Goal: Task Accomplishment & Management: Use online tool/utility

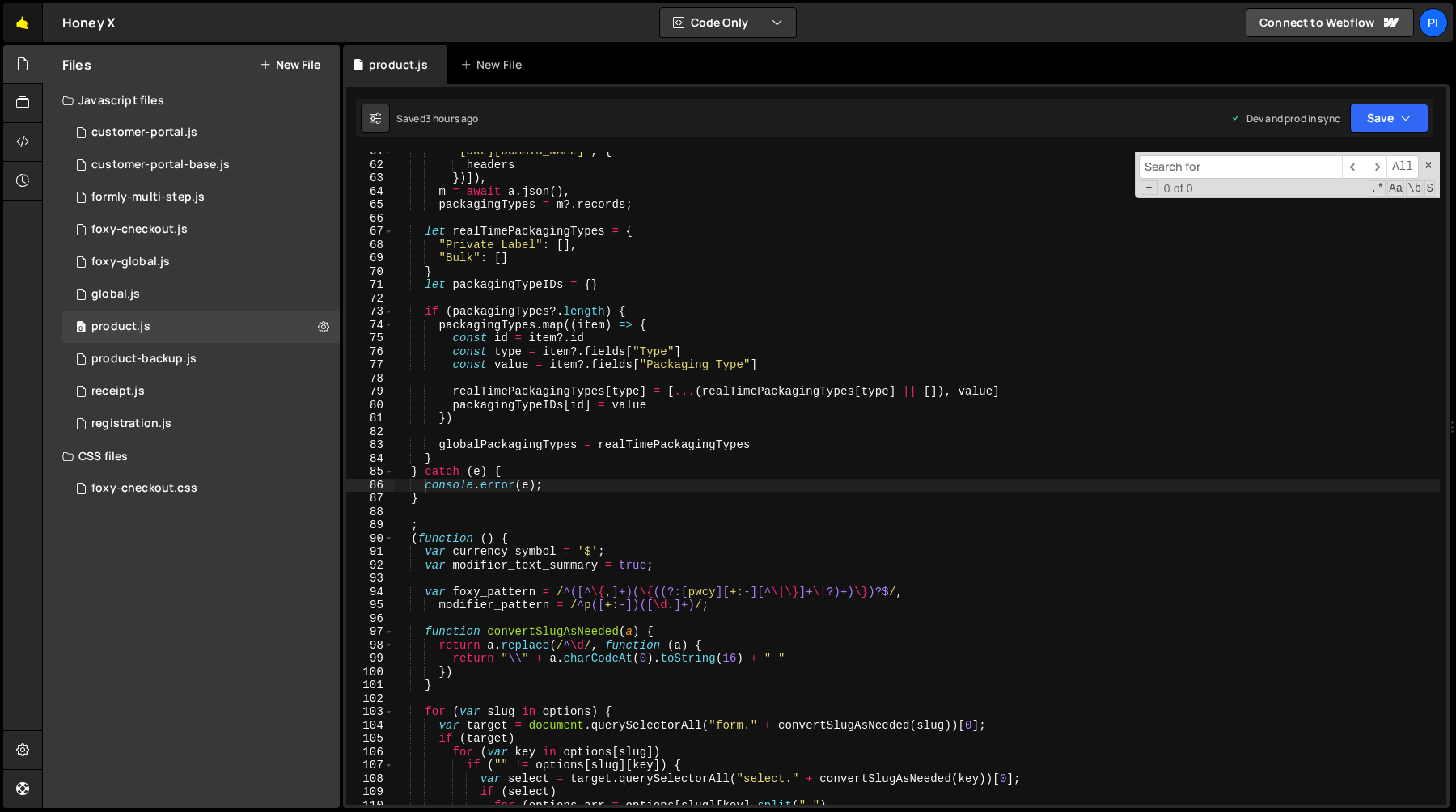
scroll to position [808, 0]
click at [19, 16] on link "🤙" at bounding box center [24, 23] width 40 height 39
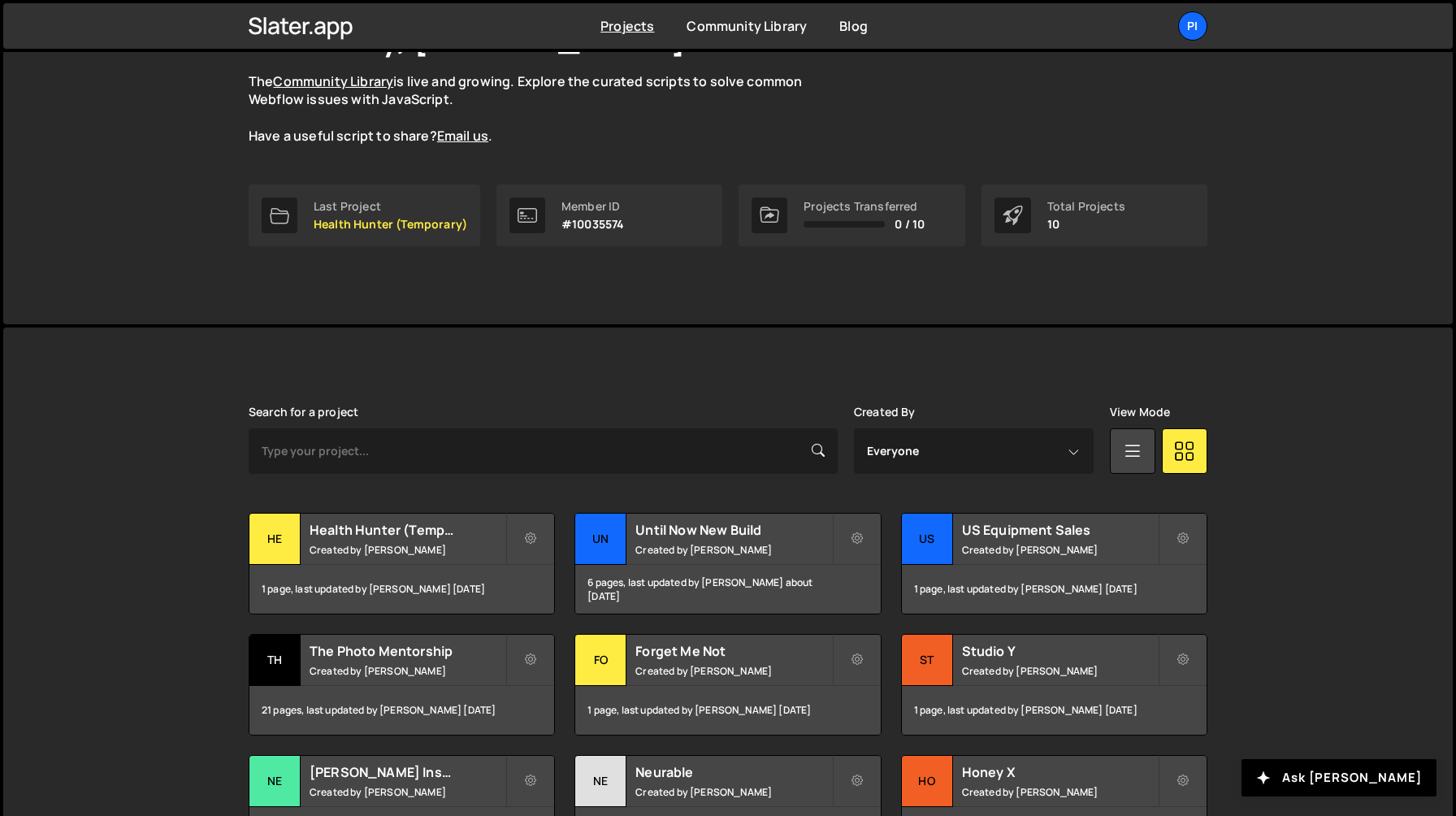
scroll to position [383, 0]
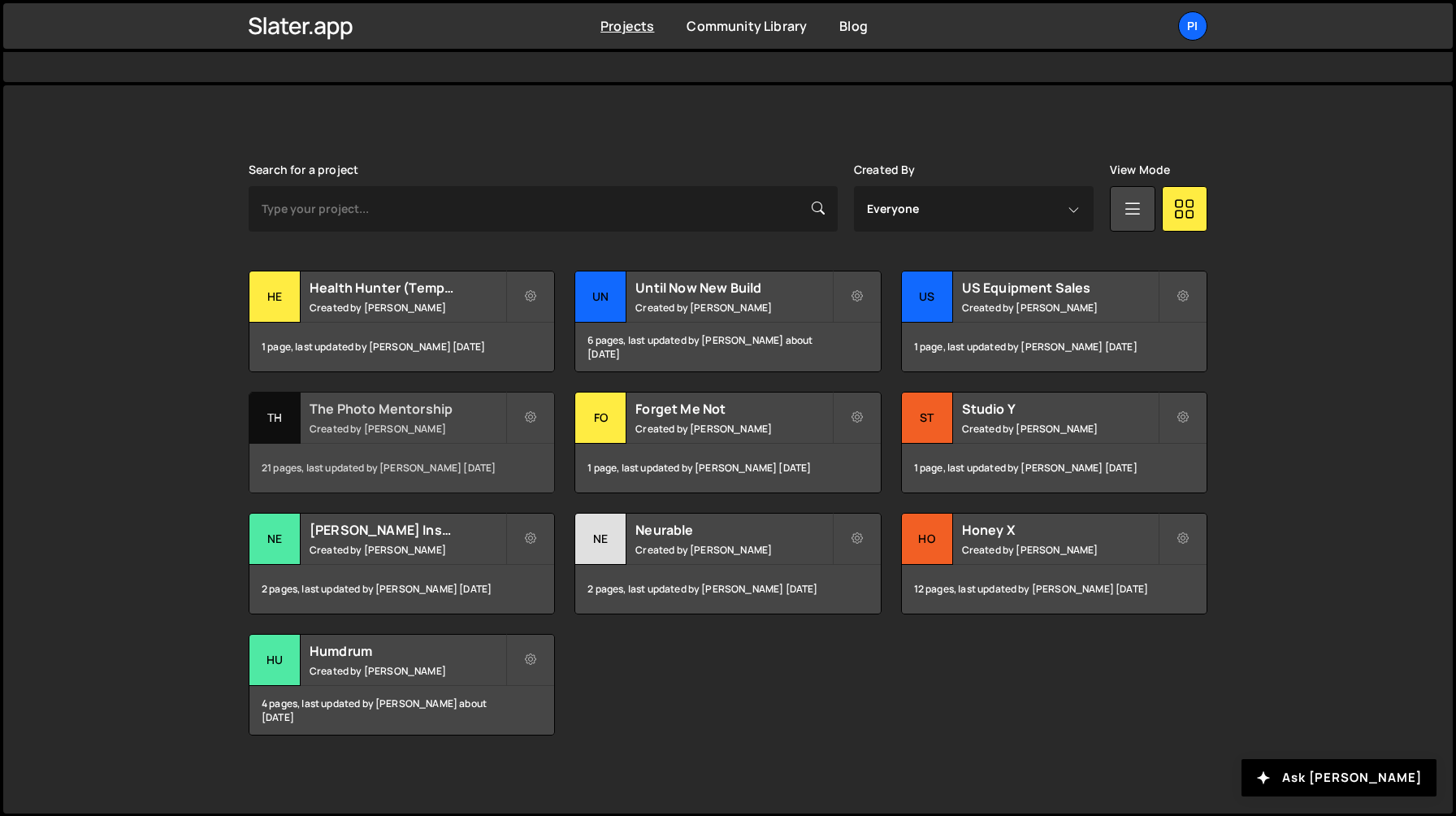
click at [382, 414] on h2 "The Photo Mentorship" at bounding box center [408, 409] width 196 height 18
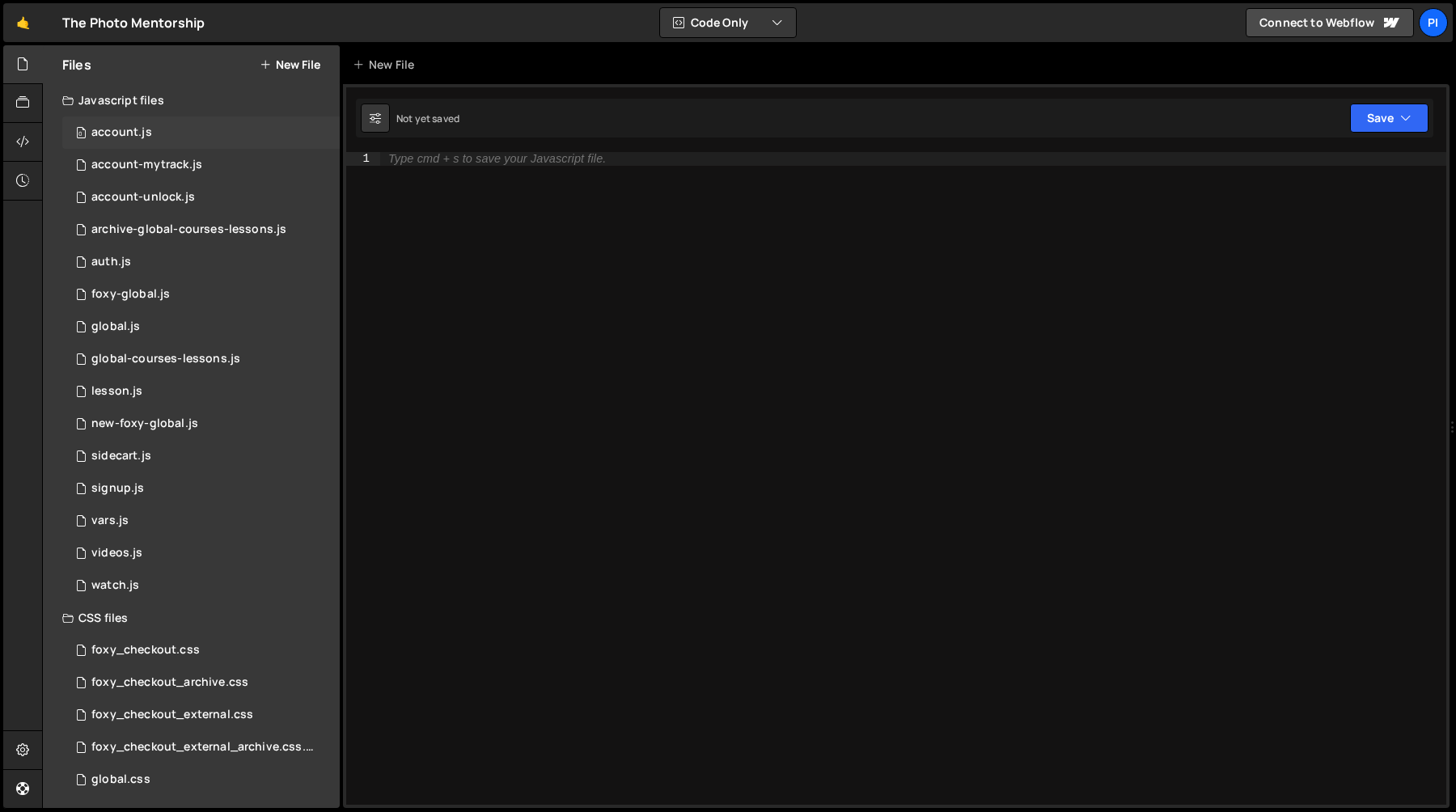
click at [225, 137] on div "0 account.js 0" at bounding box center [201, 133] width 278 height 33
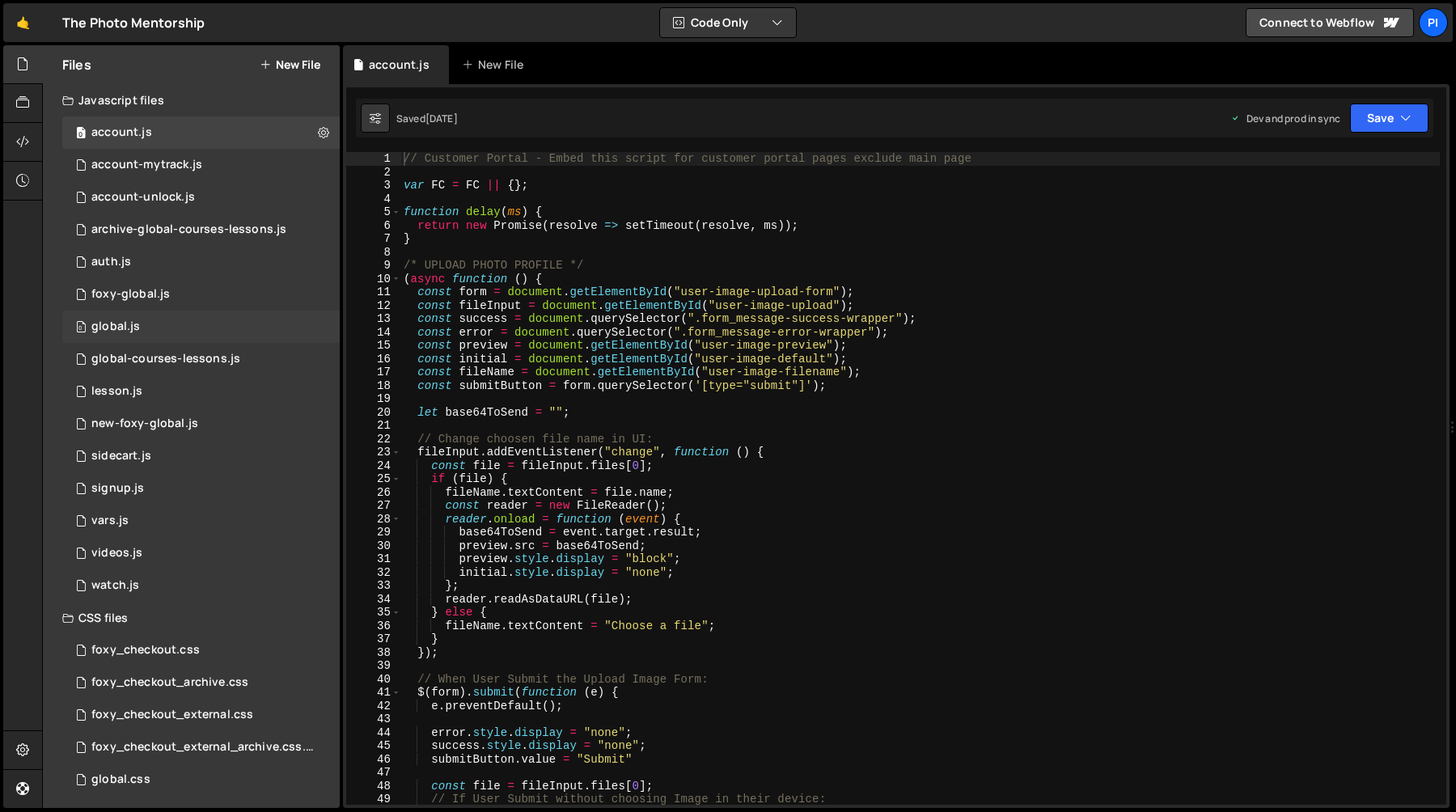
click at [175, 334] on div "0 global.js 0" at bounding box center [201, 326] width 278 height 33
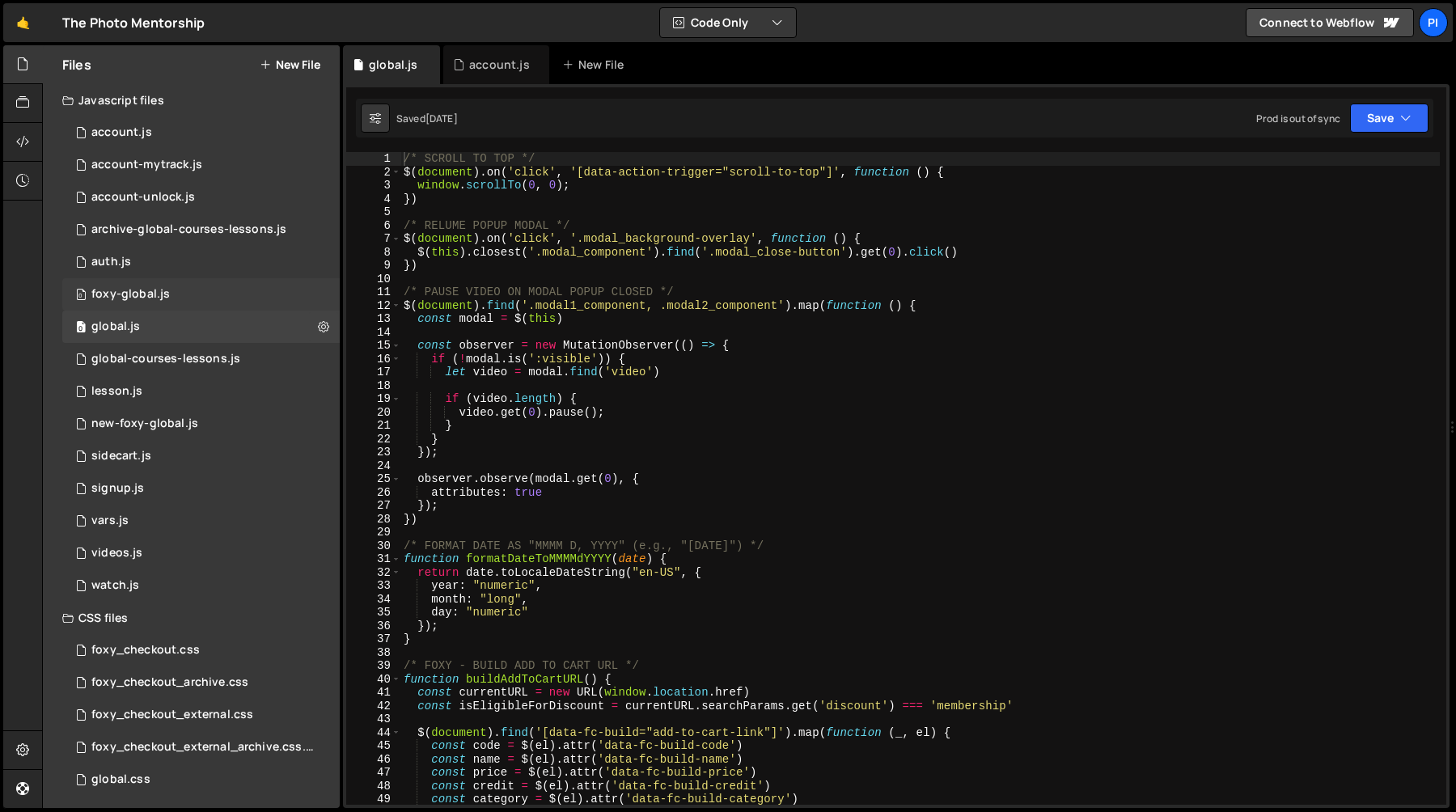
click at [179, 303] on div "0 foxy-global.js 0" at bounding box center [201, 295] width 278 height 33
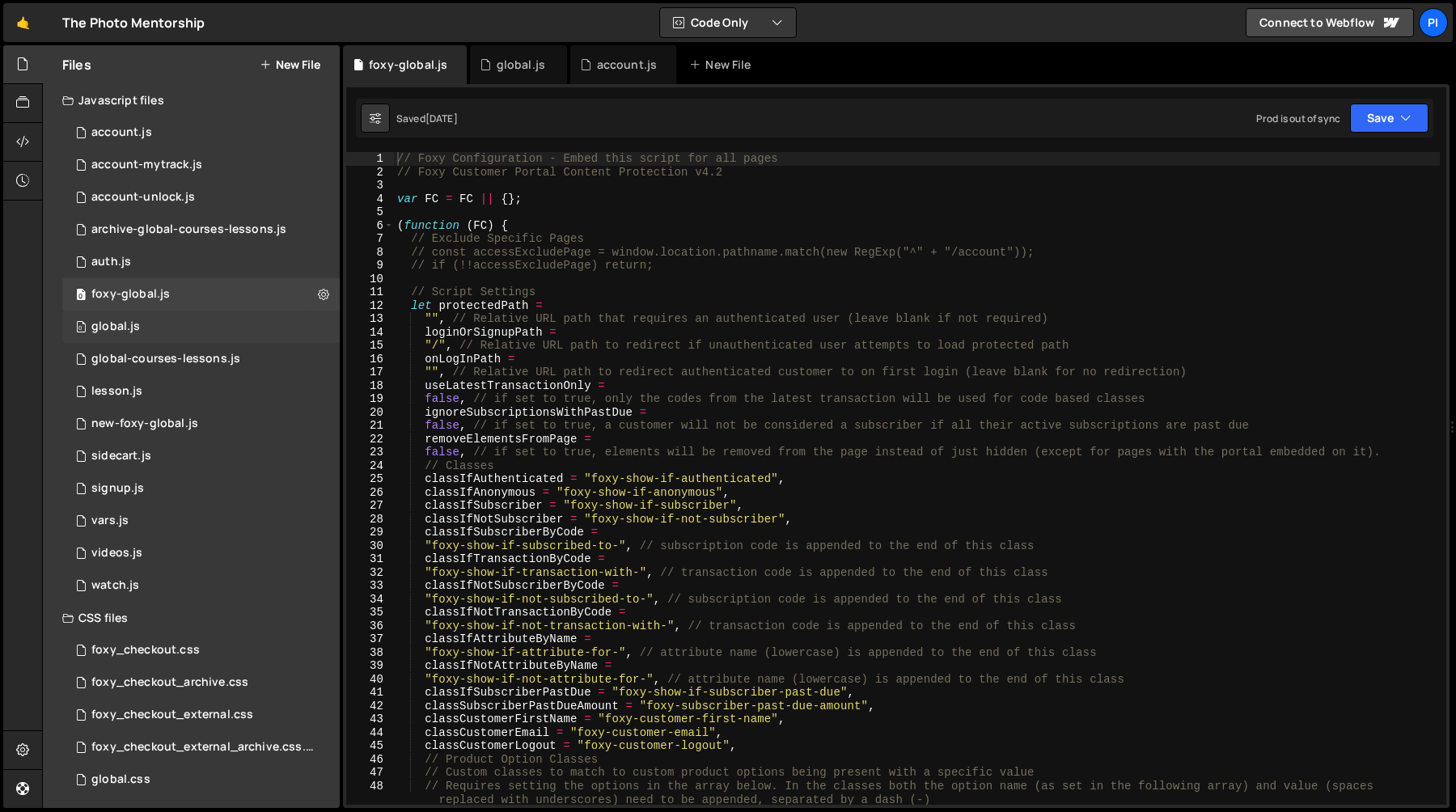
scroll to position [839, 0]
click at [172, 349] on div "0 global-courses-lessons.js 0" at bounding box center [201, 359] width 278 height 33
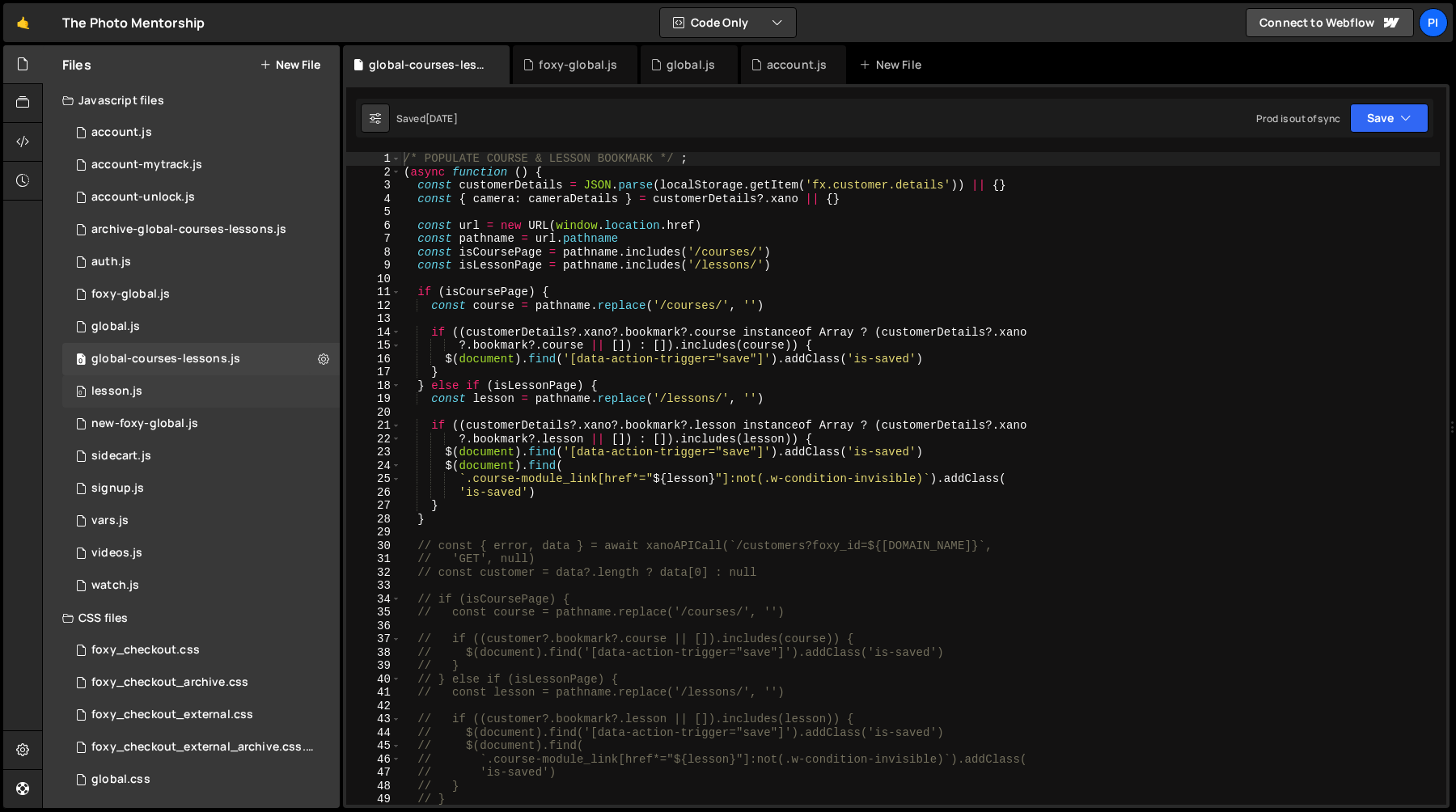
click at [164, 394] on div "0 lesson.js 0" at bounding box center [201, 392] width 278 height 33
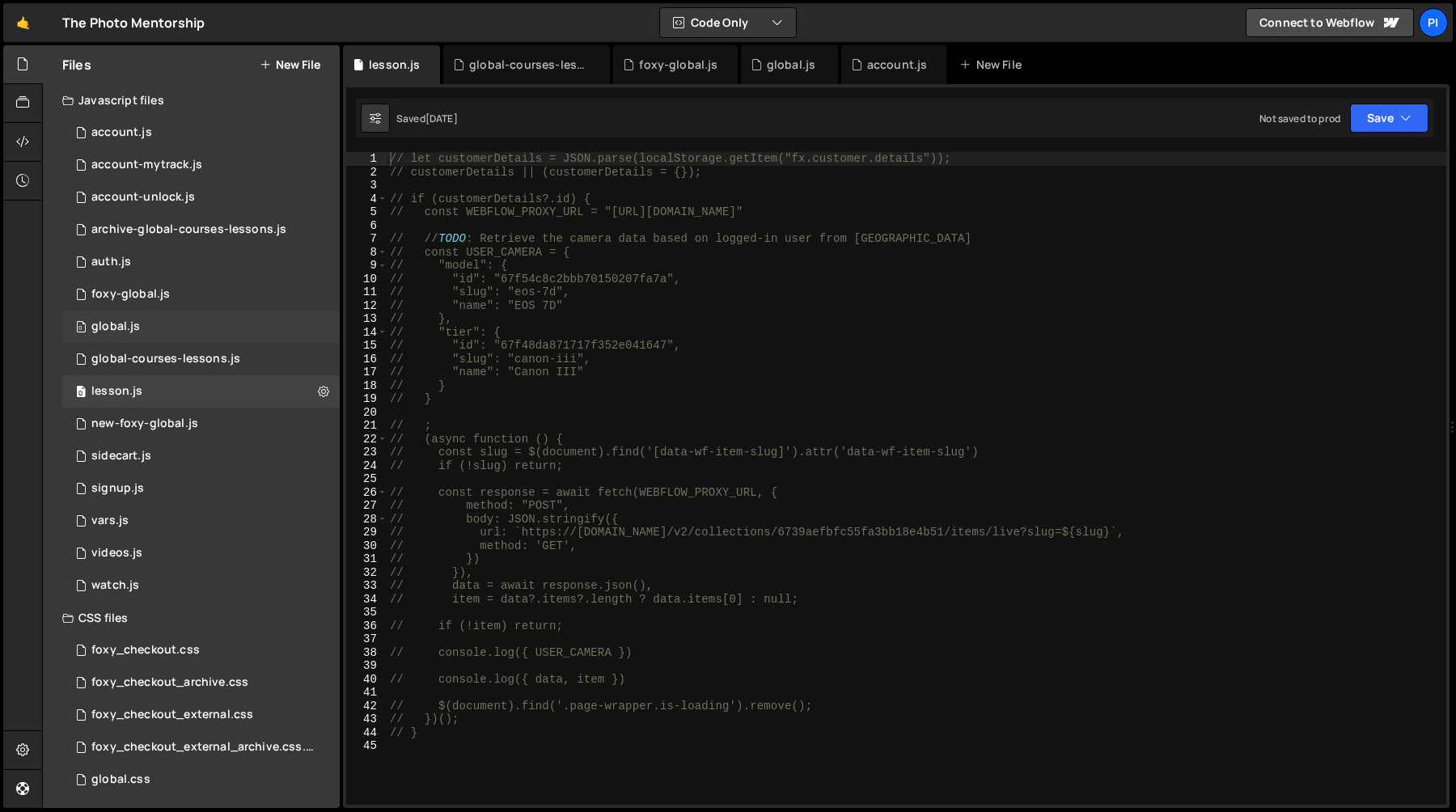
click at [203, 320] on div "0 global.js 0" at bounding box center [201, 326] width 278 height 33
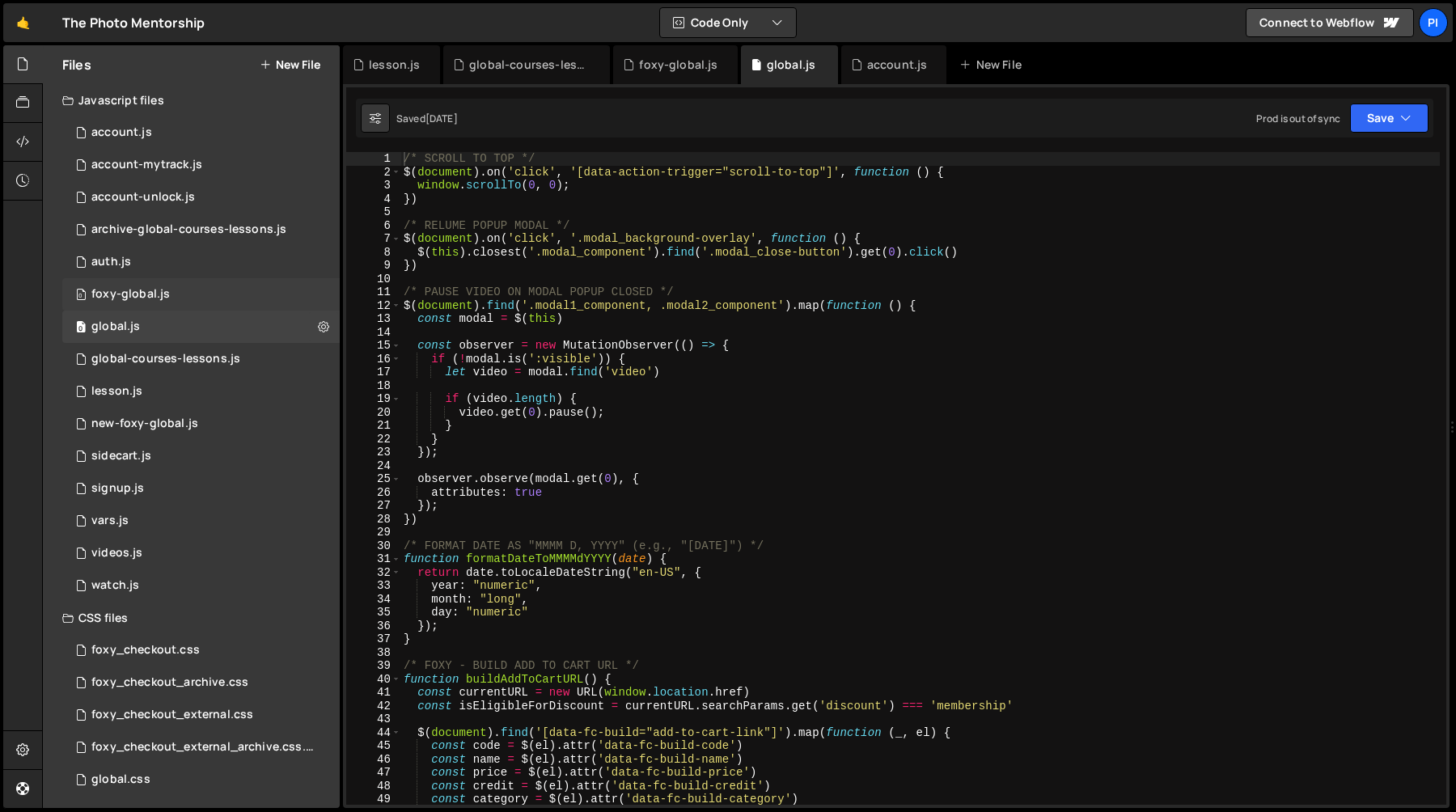
click at [220, 288] on div "0 foxy-global.js 0" at bounding box center [201, 295] width 278 height 33
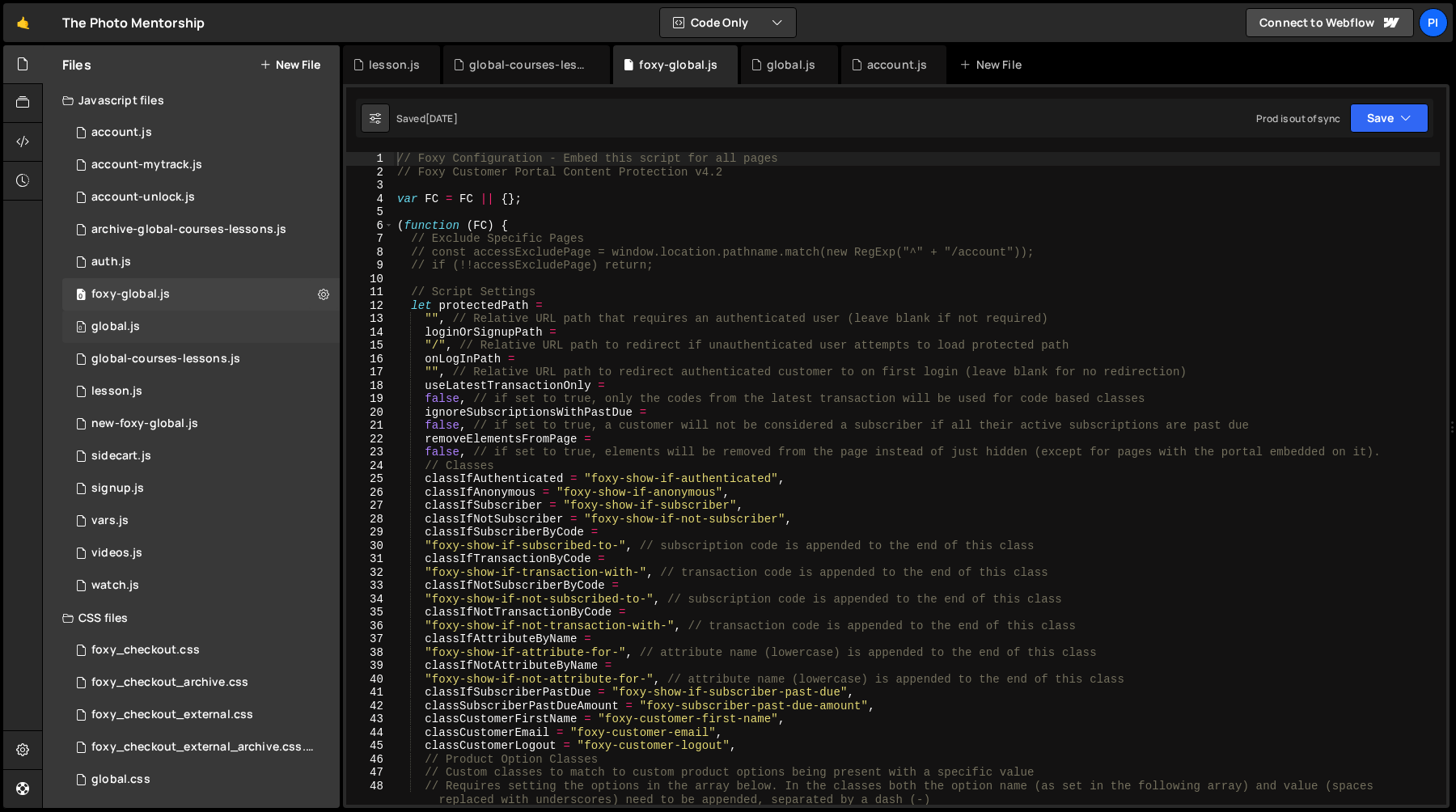
scroll to position [839, 0]
click at [189, 331] on div "0 global.js 0" at bounding box center [201, 326] width 278 height 33
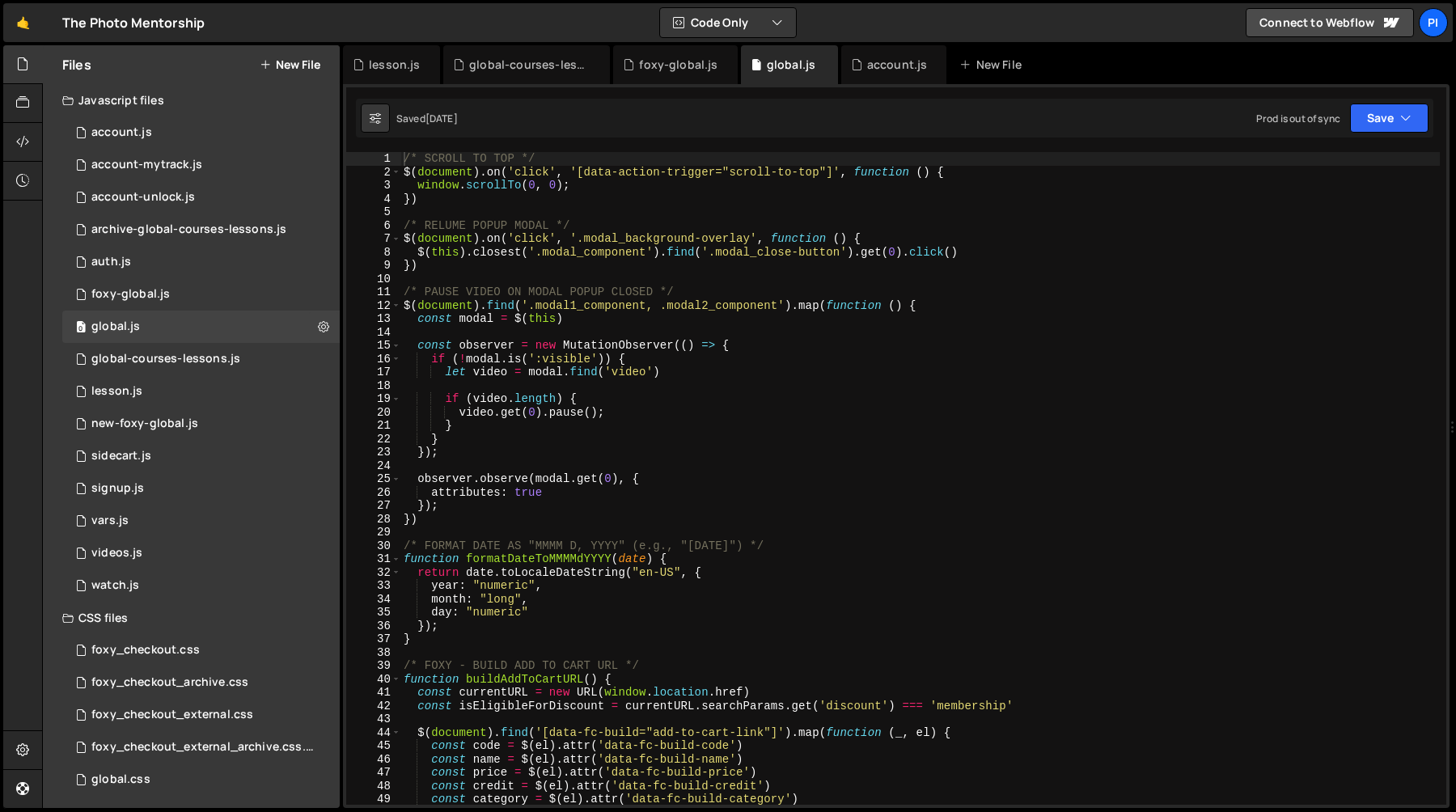
click at [601, 393] on div "/* SCROLL TO TOP */ $ ( document ) . on ( 'click' , '[data-action-trigger="scro…" at bounding box center [920, 491] width 1039 height 679
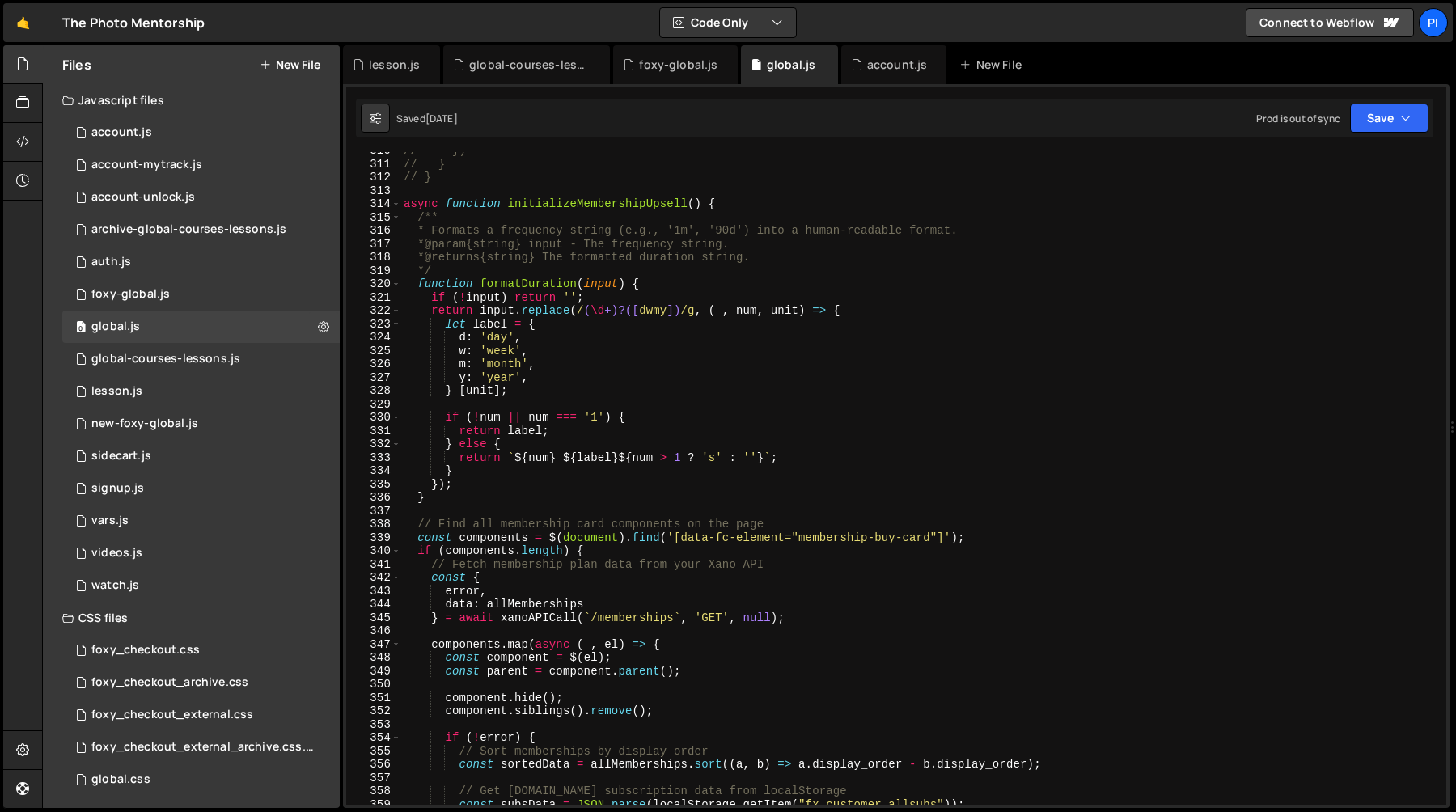
click at [765, 378] on div "// }) // } // } async function initializeMembershipUpsell ( ) { /** * Formats a…" at bounding box center [920, 483] width 1039 height 679
type textarea "y: 'year',"
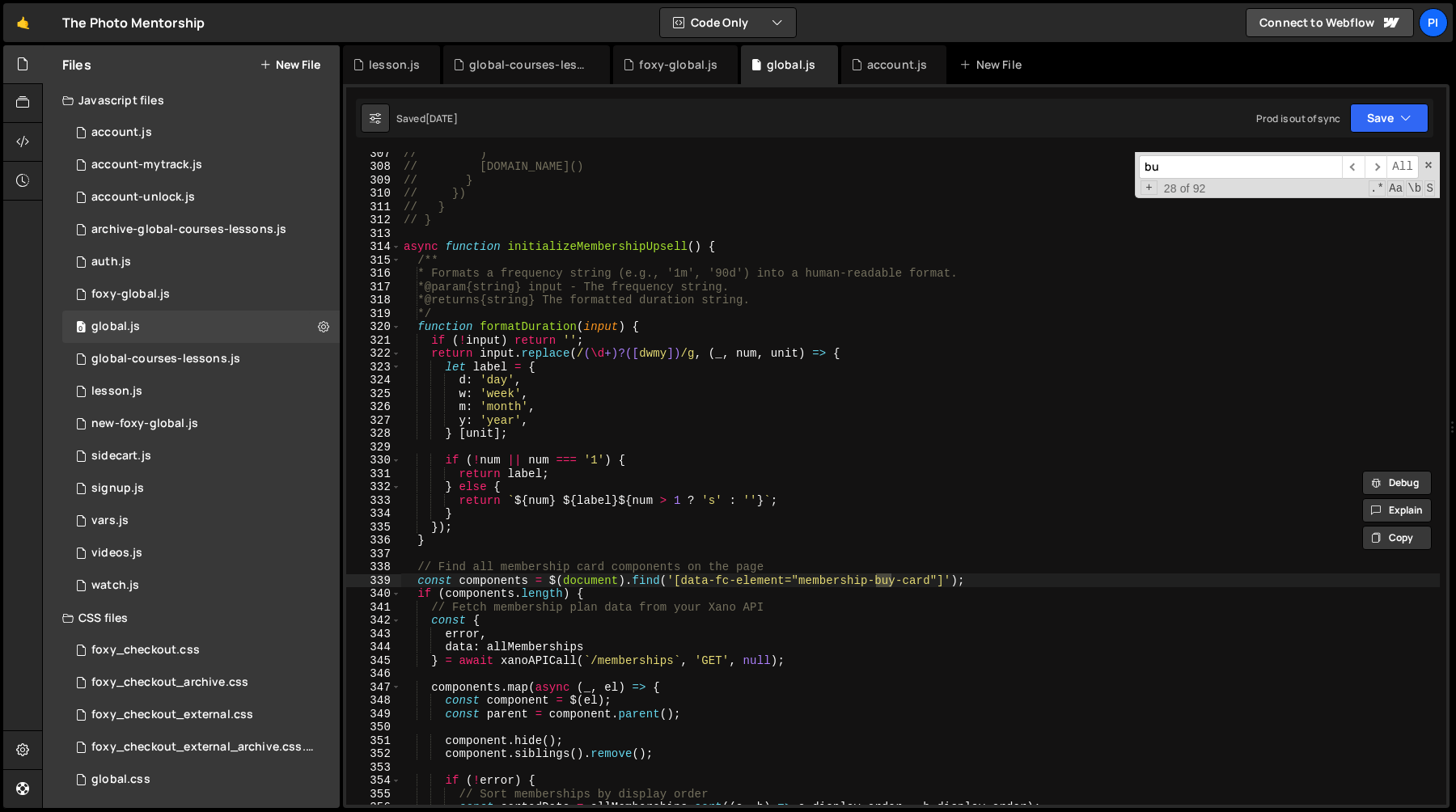
scroll to position [4102, 0]
click at [1369, 167] on span "​" at bounding box center [1376, 167] width 23 height 24
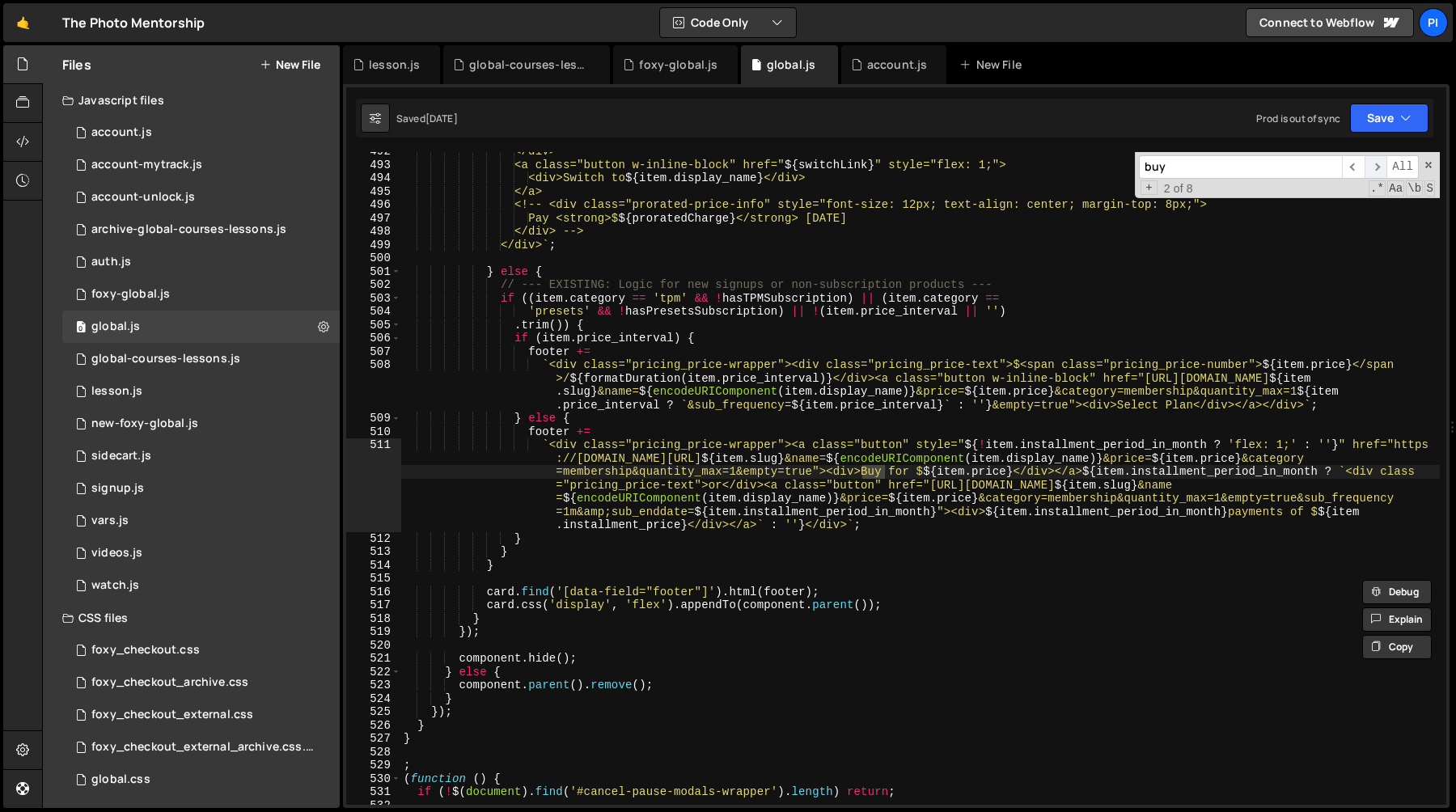
click at [1369, 167] on span "​" at bounding box center [1376, 167] width 23 height 24
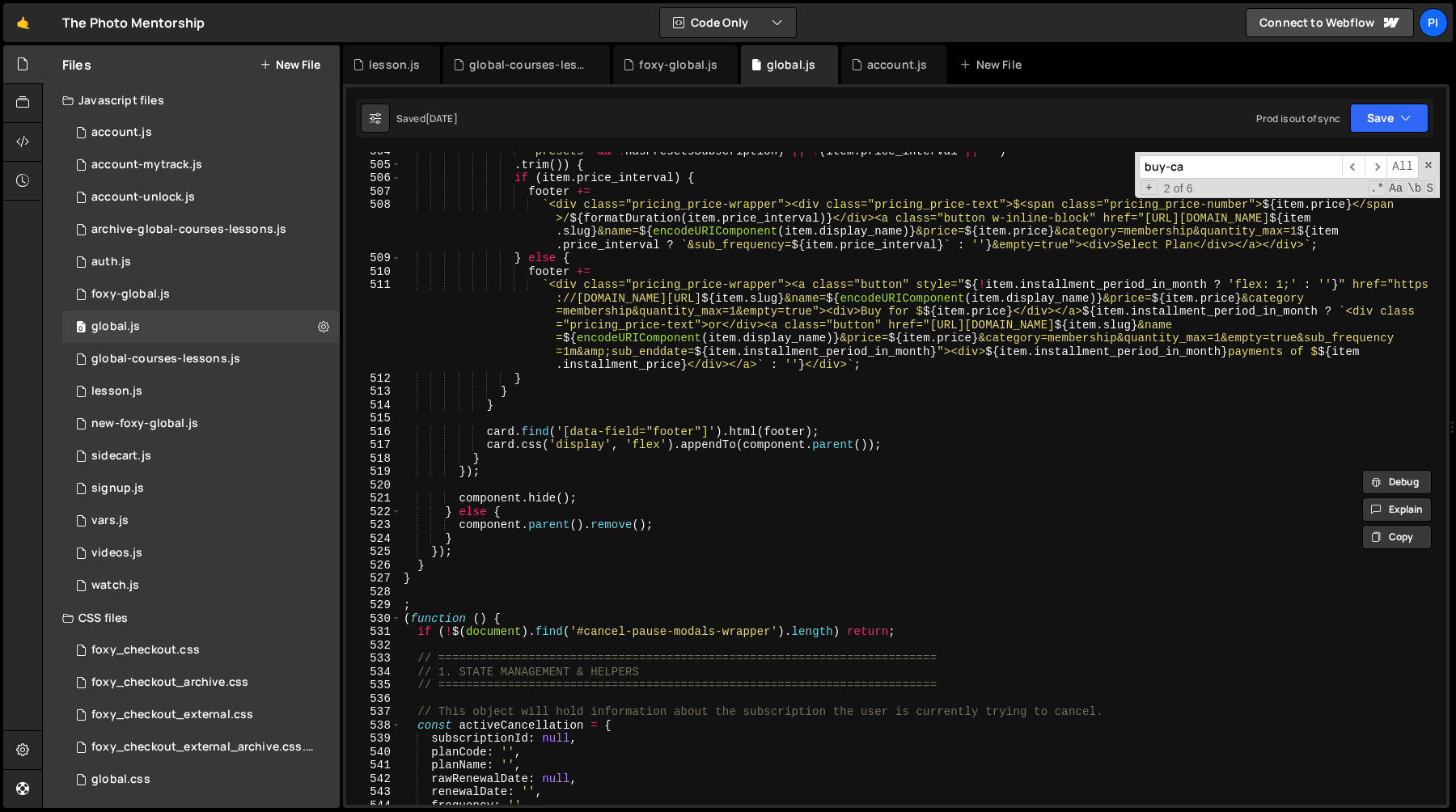
scroll to position [6888, 0]
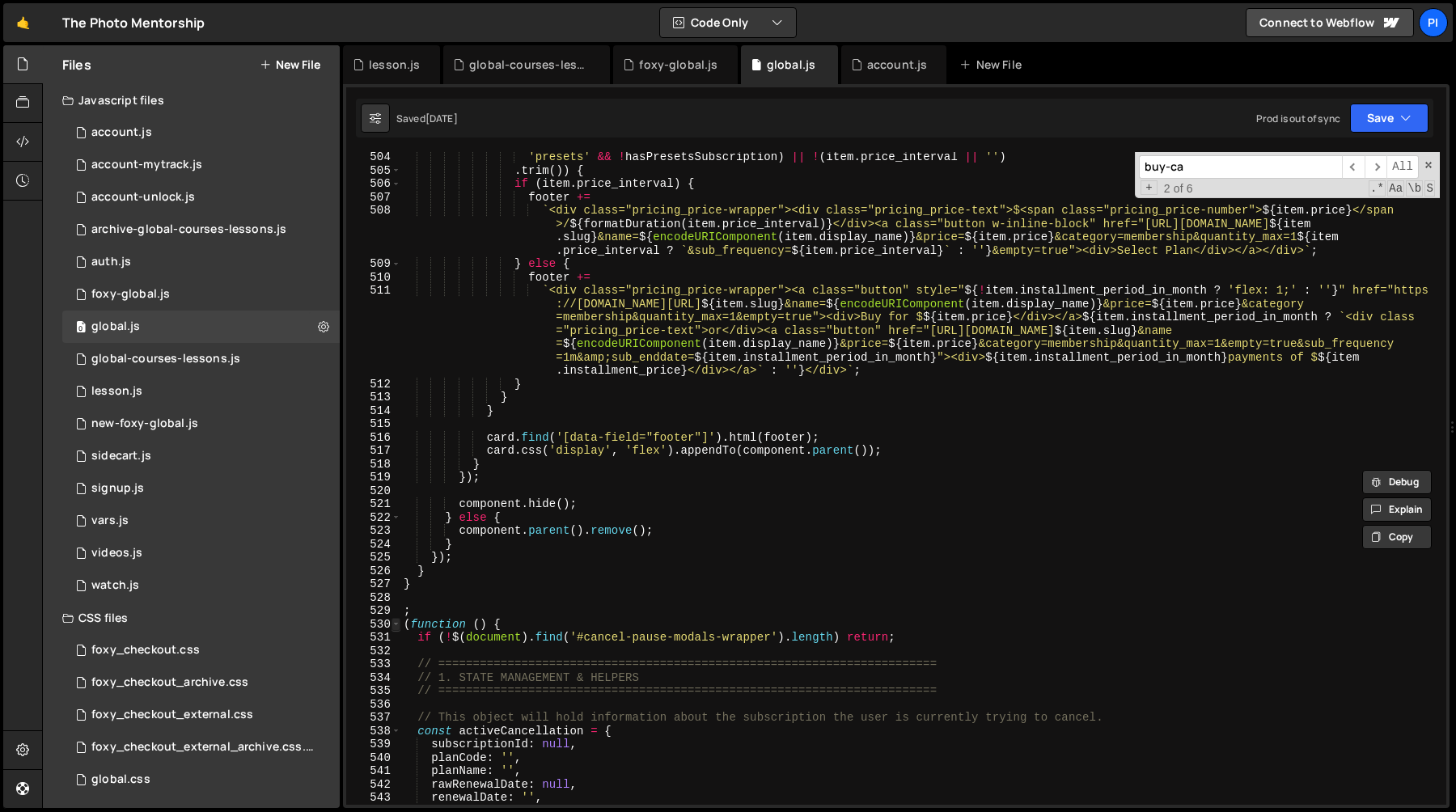
type input "buy-ca"
click at [397, 624] on span at bounding box center [396, 624] width 9 height 14
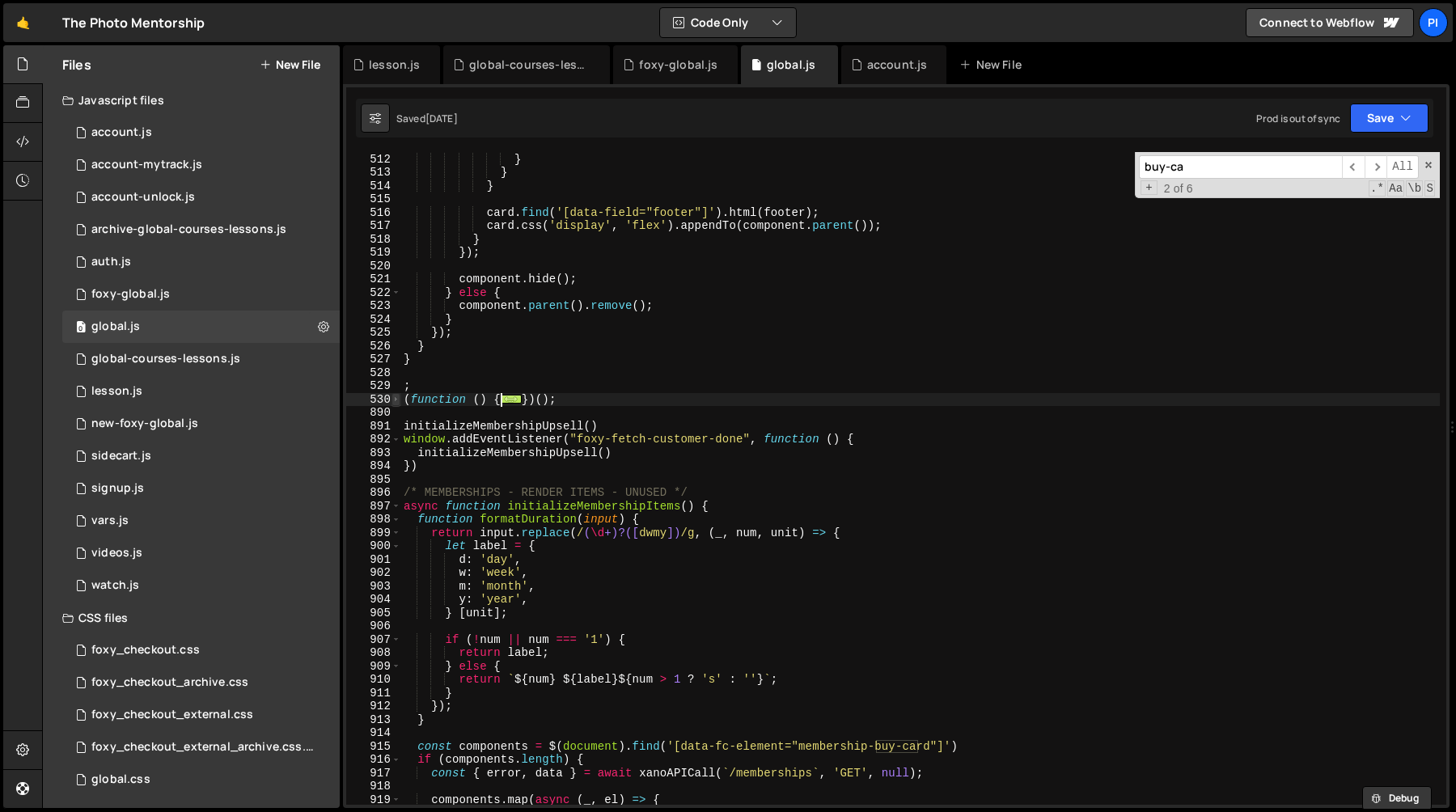
scroll to position [7247, 0]
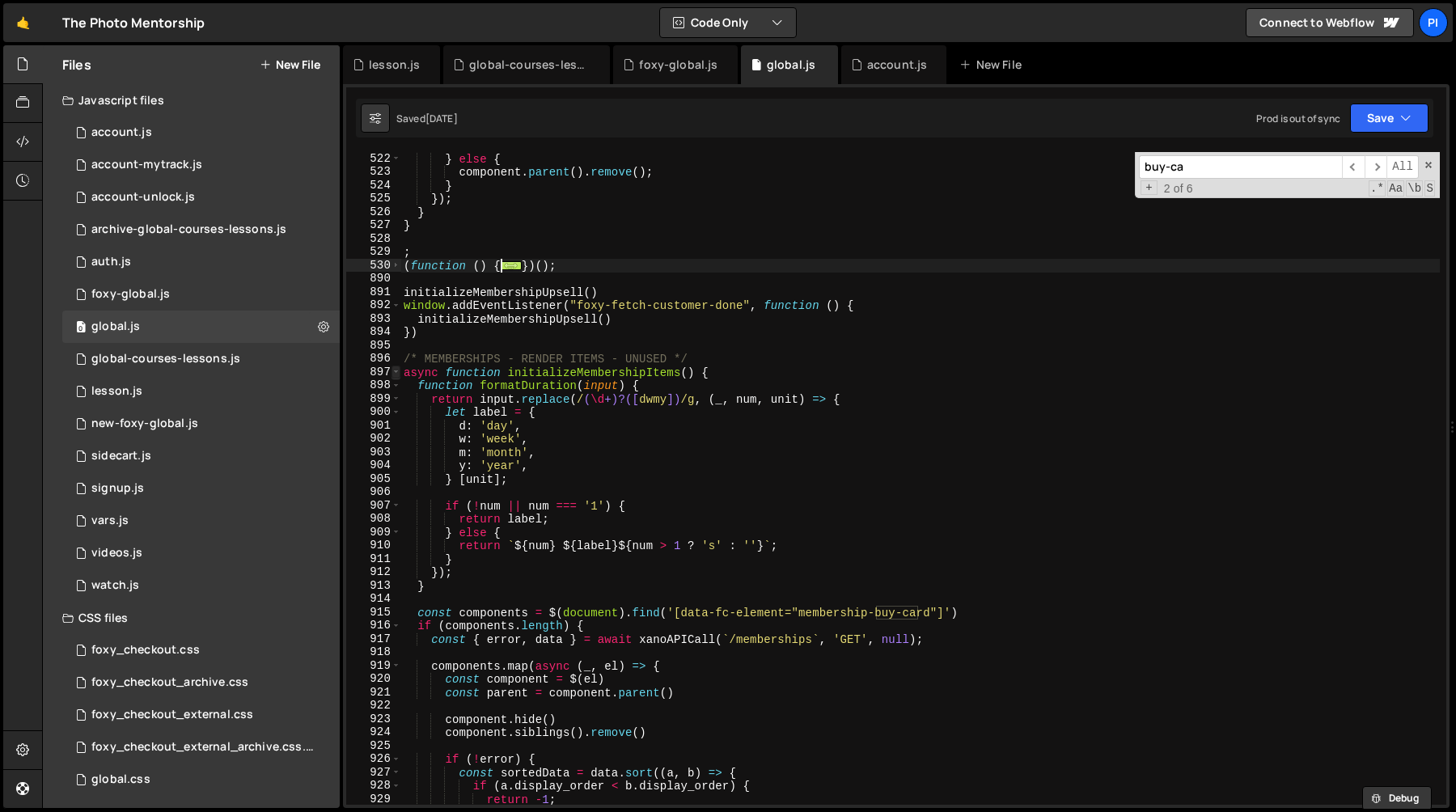
click at [395, 373] on span at bounding box center [396, 372] width 9 height 14
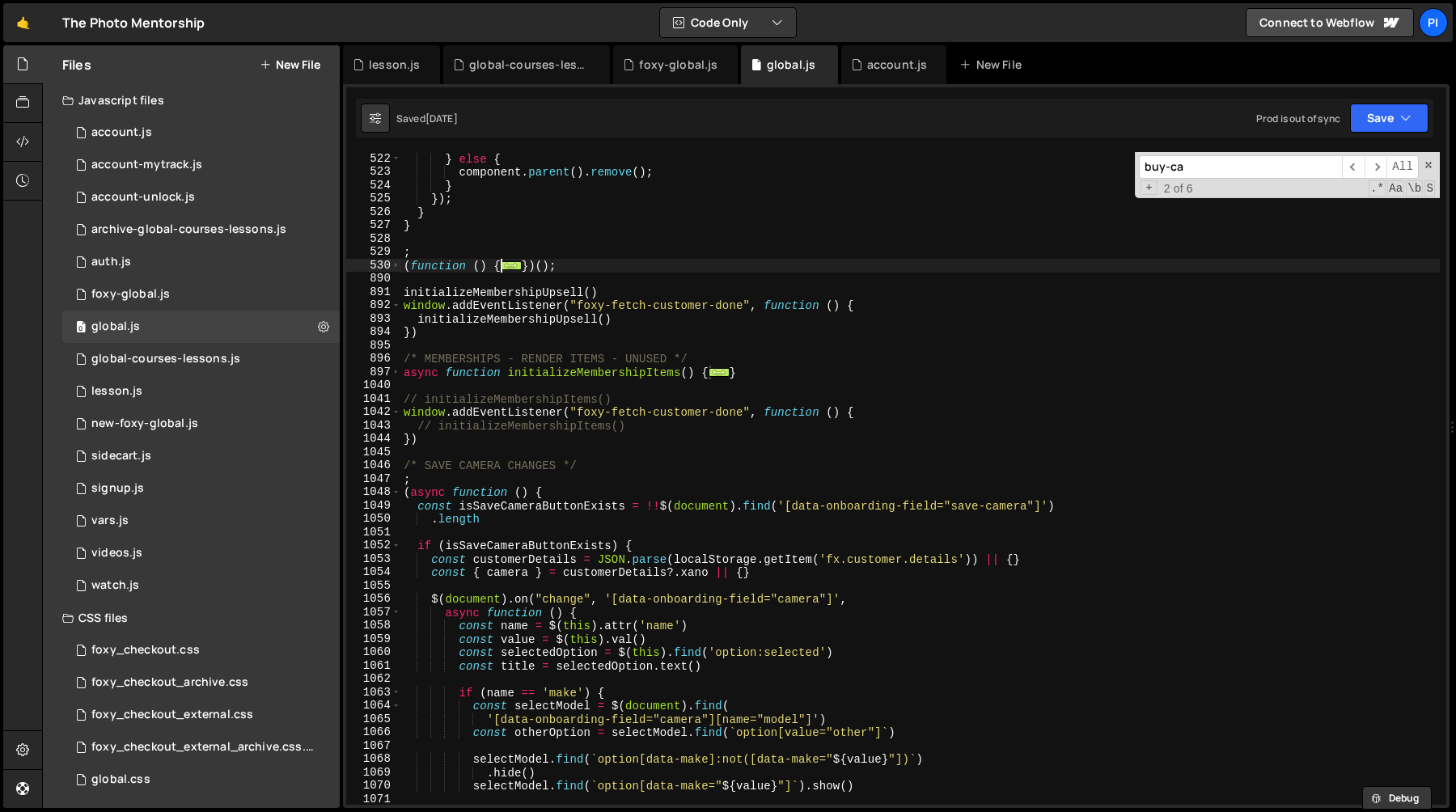
click at [430, 439] on div "} else { component . parent ( ) . remove ( ) ; } }) ; } } ; ( function ( ) { ..…" at bounding box center [920, 491] width 1039 height 679
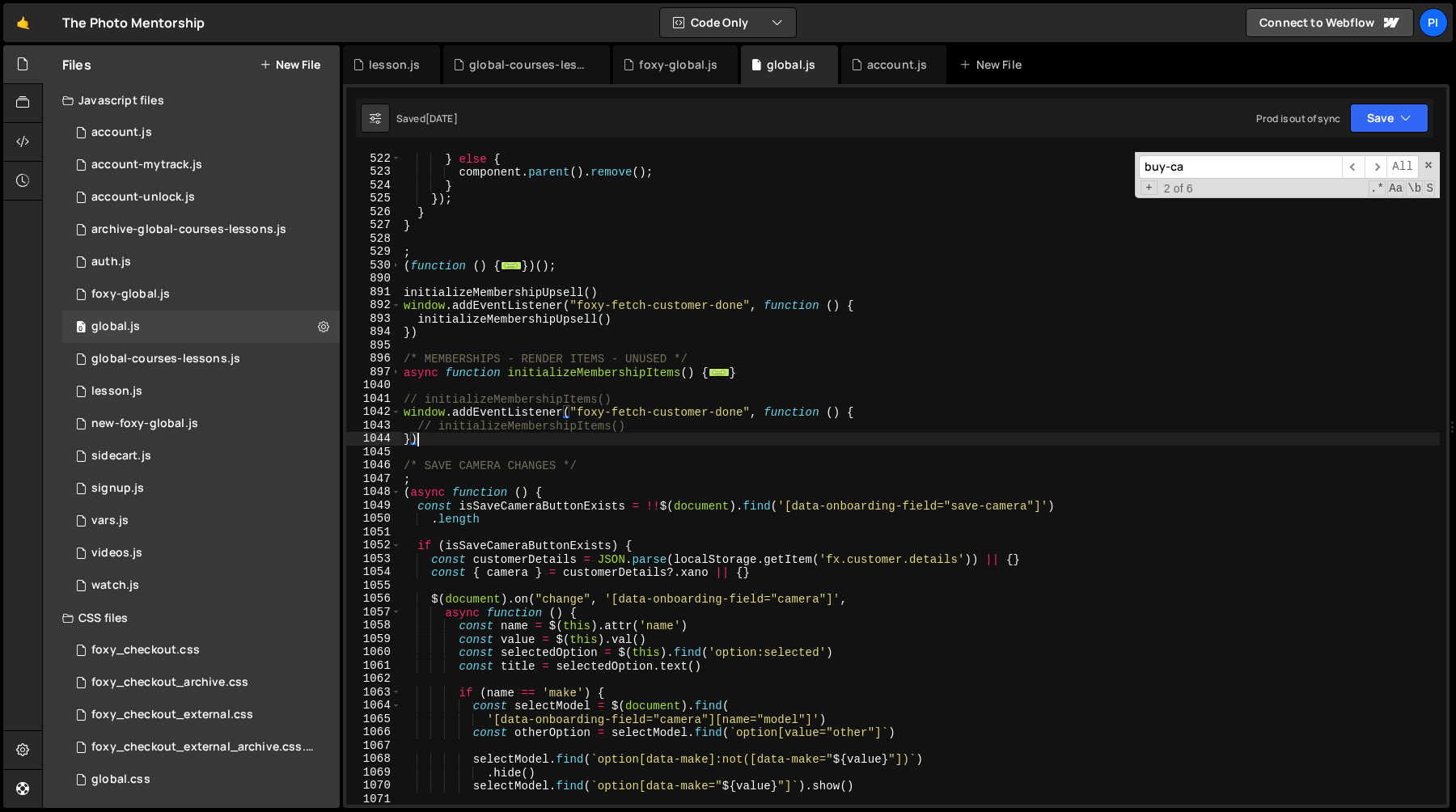
click at [415, 345] on div "} else { component . parent ( ) . remove ( ) ; } }) ; } } ; ( function ( ) { ..…" at bounding box center [920, 491] width 1039 height 679
type textarea "/* MEMBERSHIPS - RENDER ITEMS - UNUSED */"
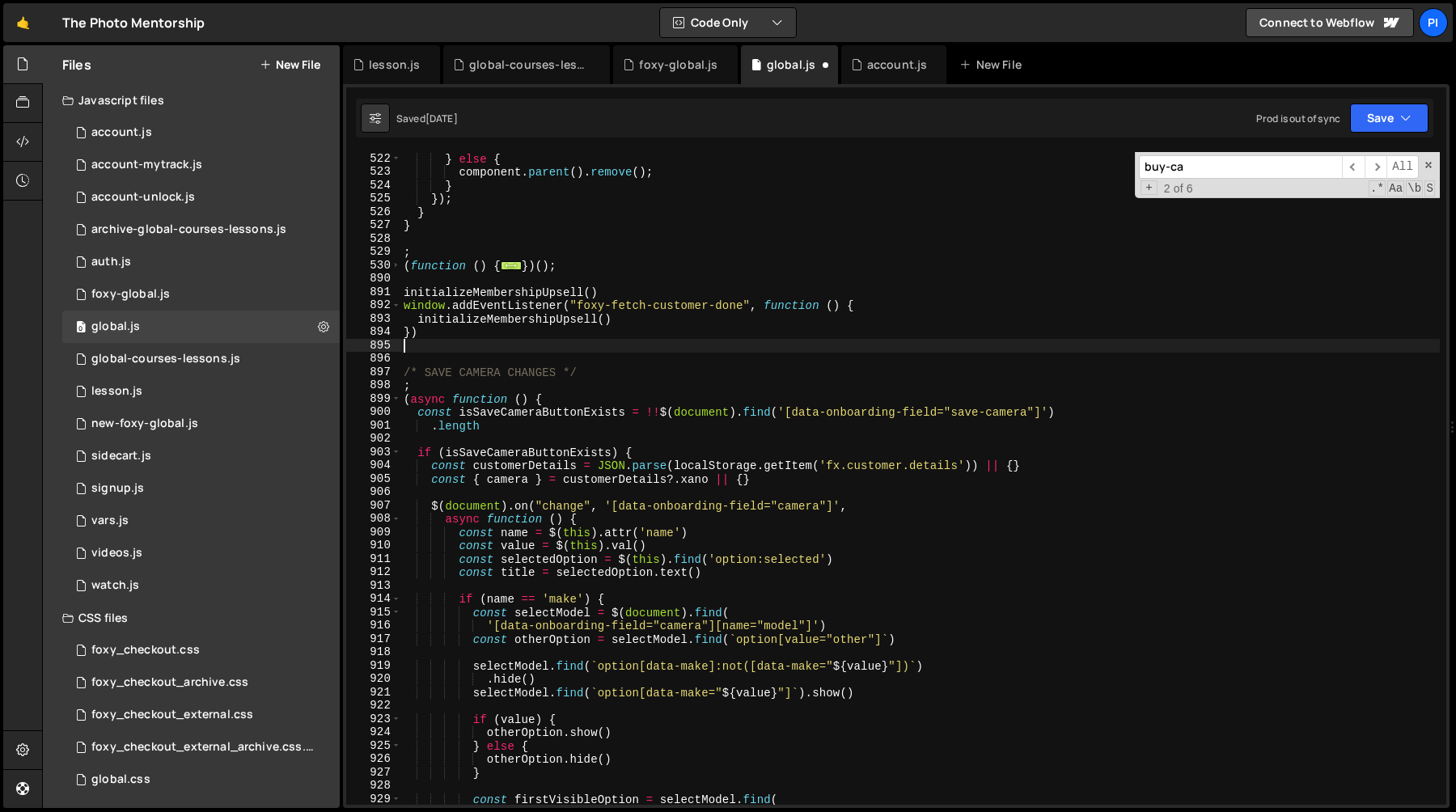
type textarea "})"
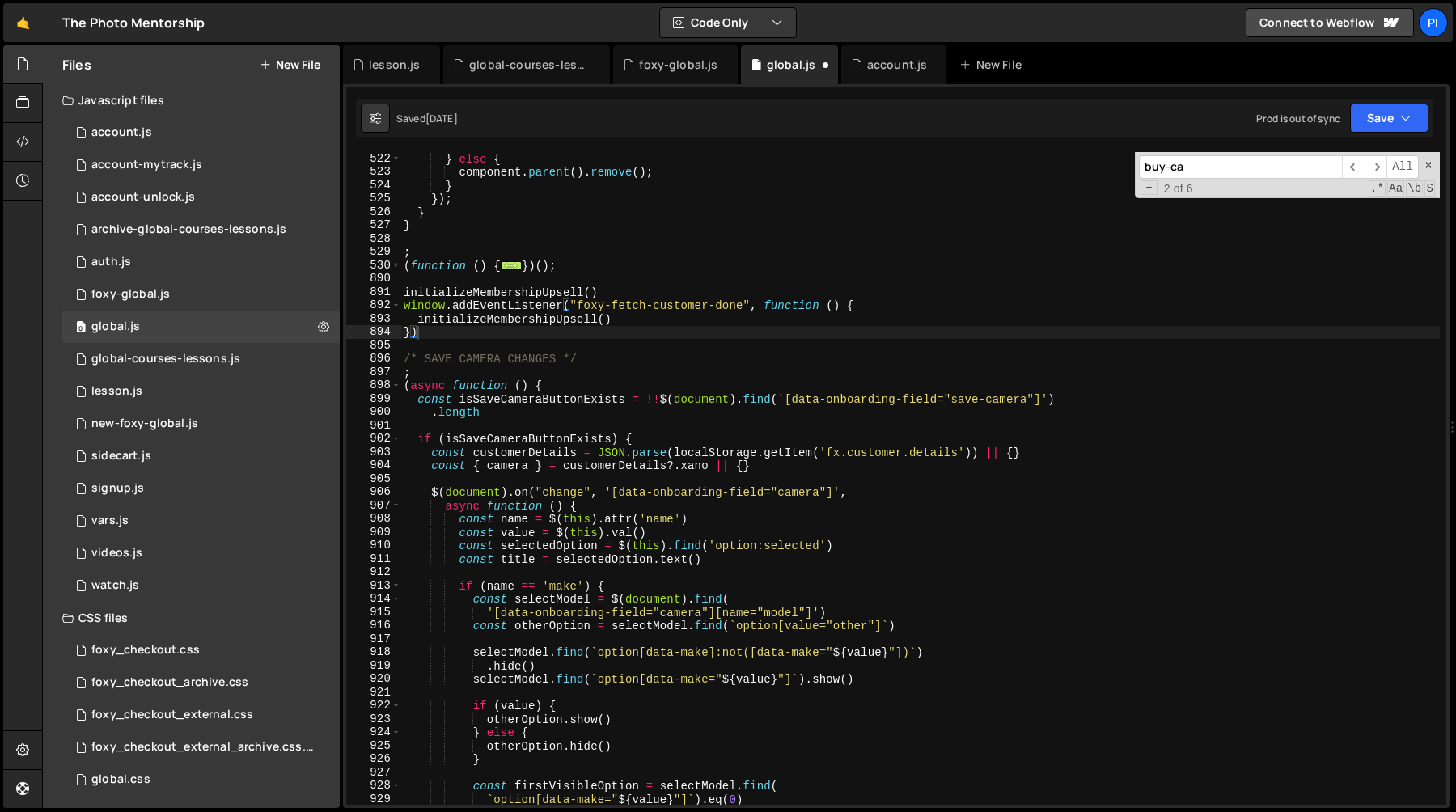
click at [300, 62] on button "New File" at bounding box center [289, 64] width 61 height 13
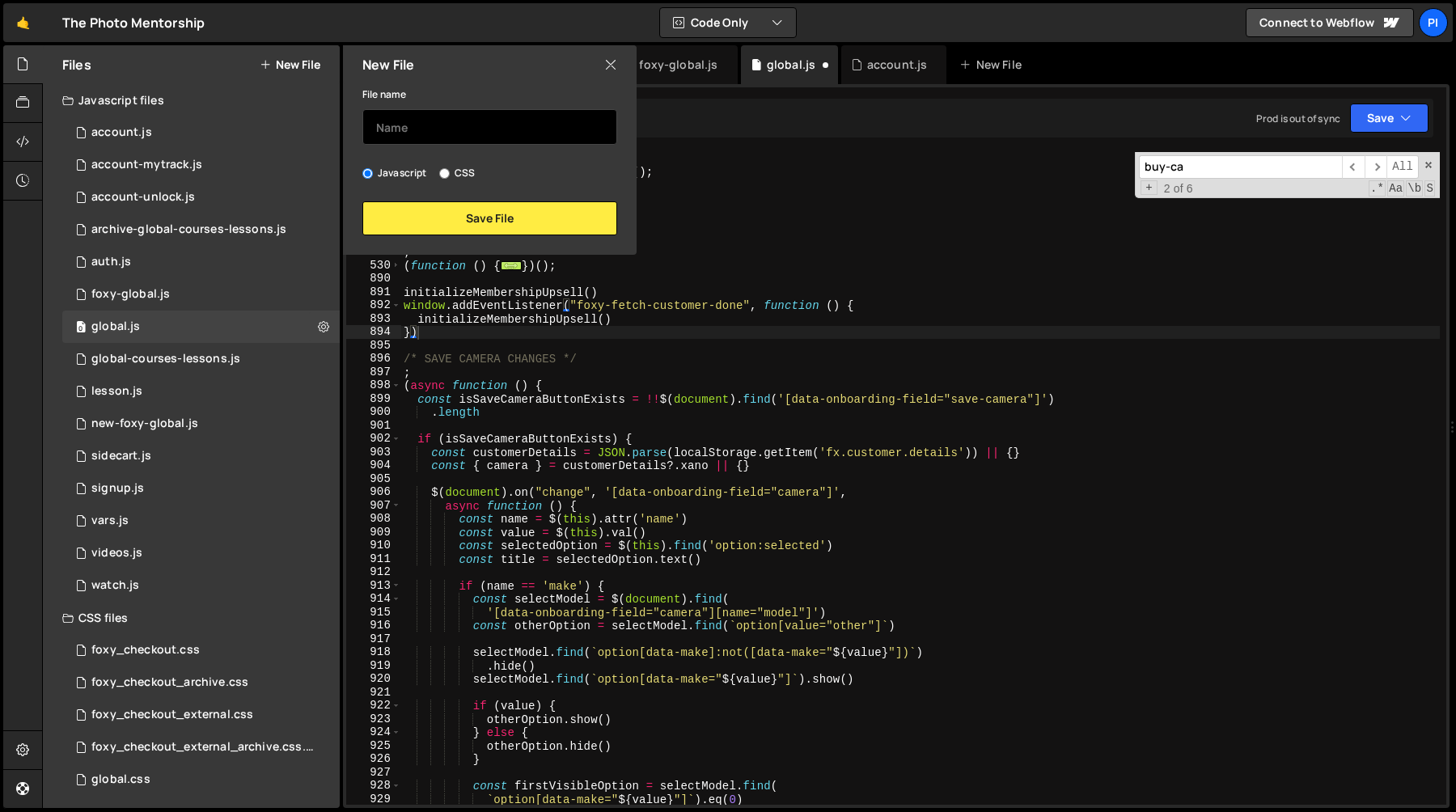
click at [390, 116] on input "text" at bounding box center [490, 127] width 255 height 35
type input "backup"
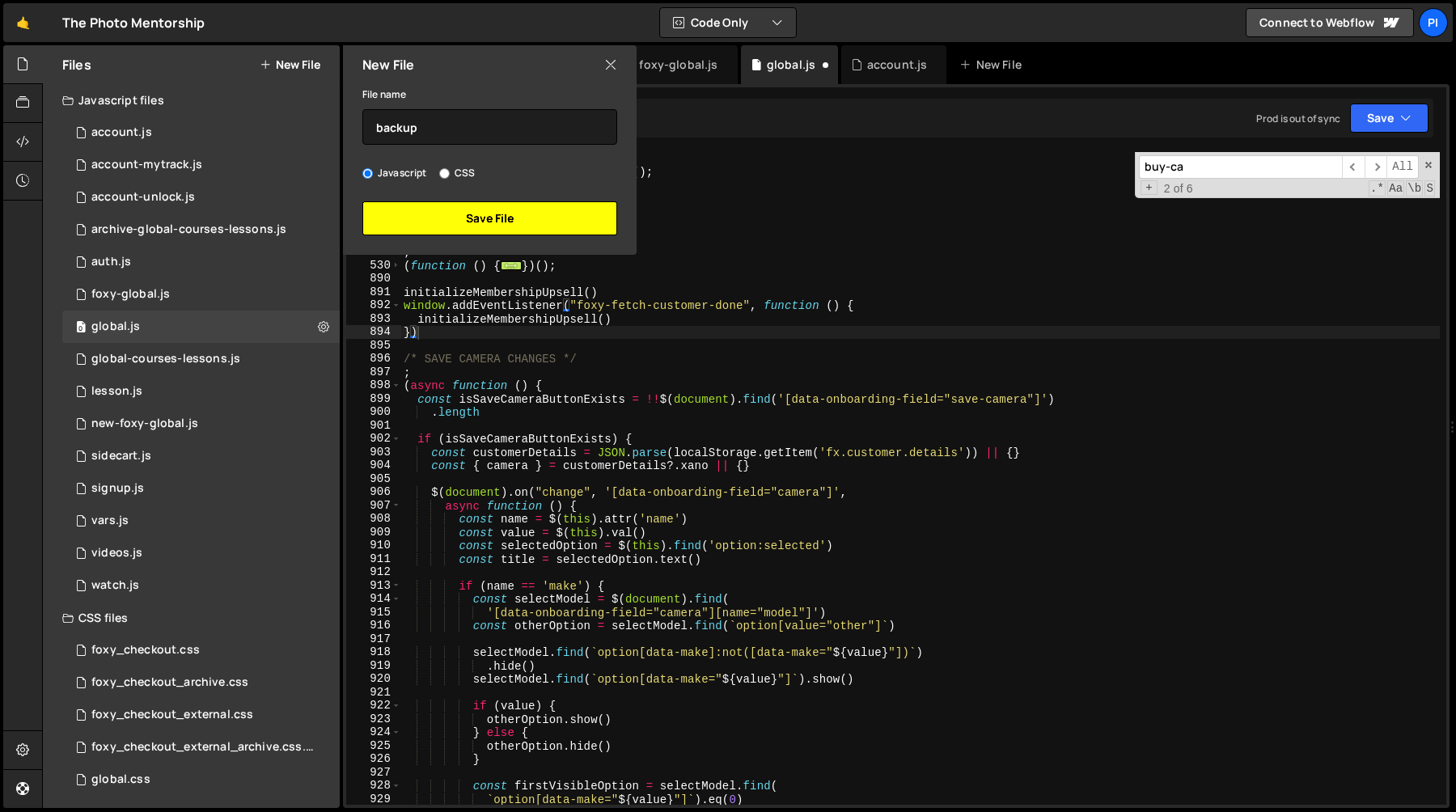
click at [556, 203] on button "Save File" at bounding box center [490, 219] width 255 height 34
click at [535, 228] on button "Save File" at bounding box center [490, 219] width 255 height 34
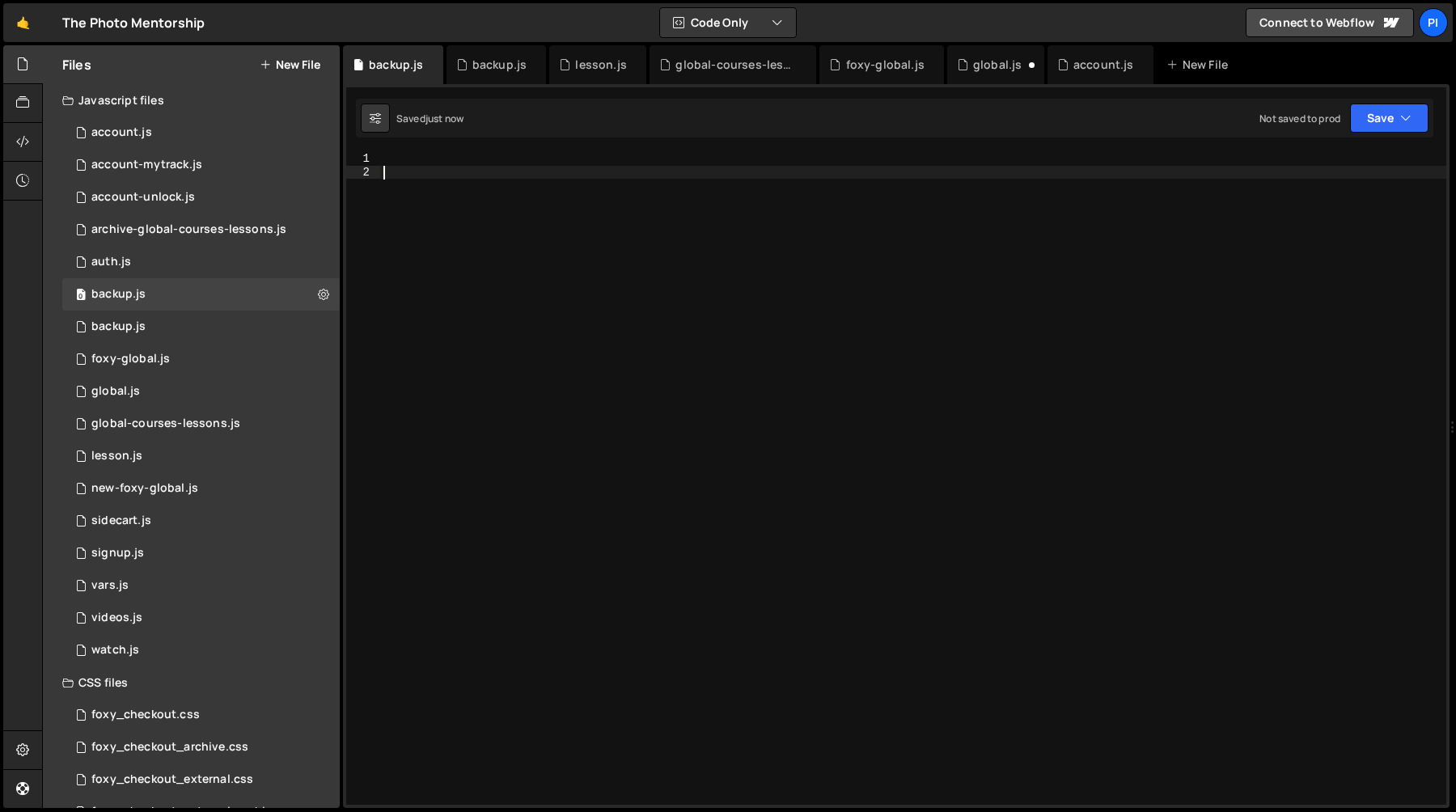
click at [516, 248] on div at bounding box center [912, 491] width 1066 height 679
paste textarea "})"
type textarea "})"
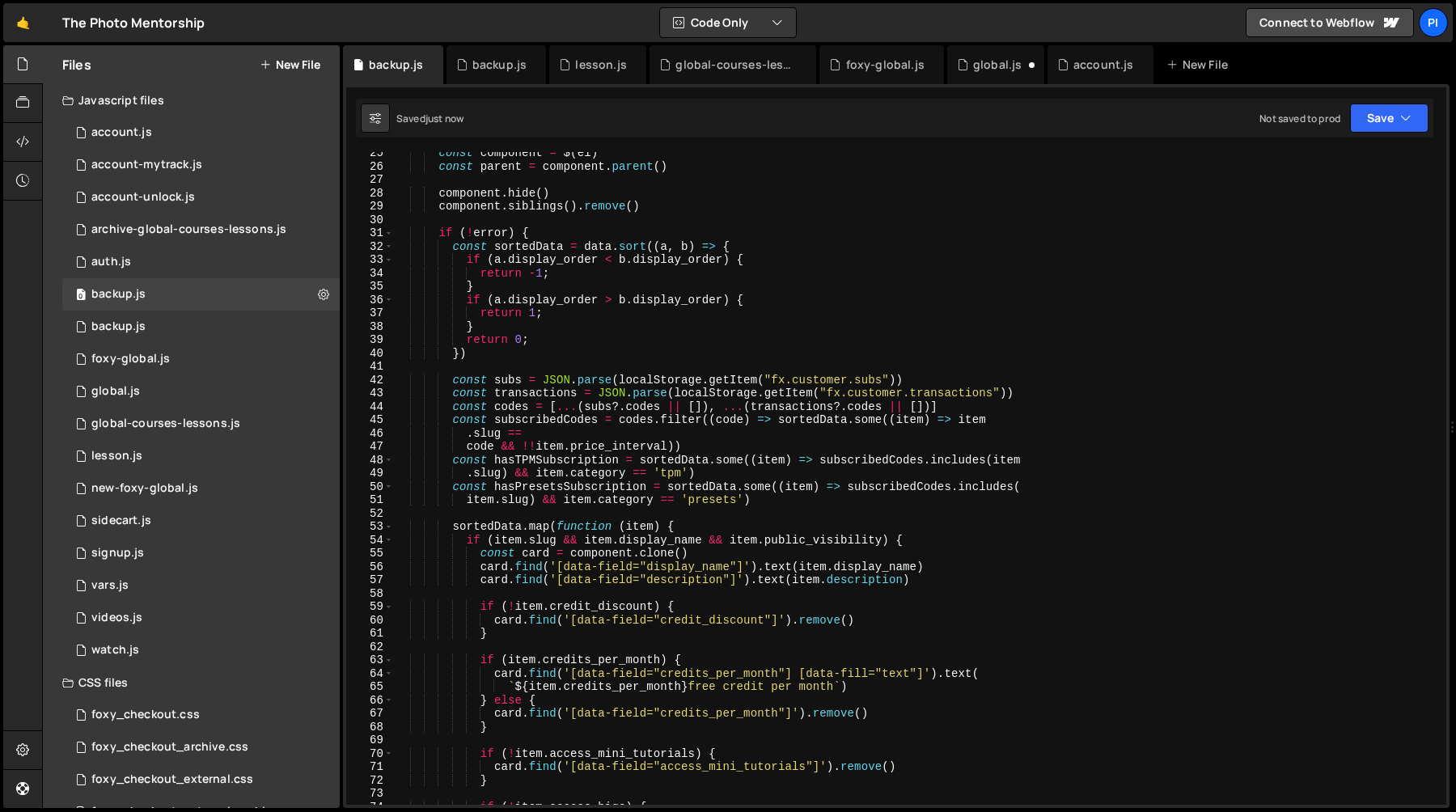
scroll to position [256, 0]
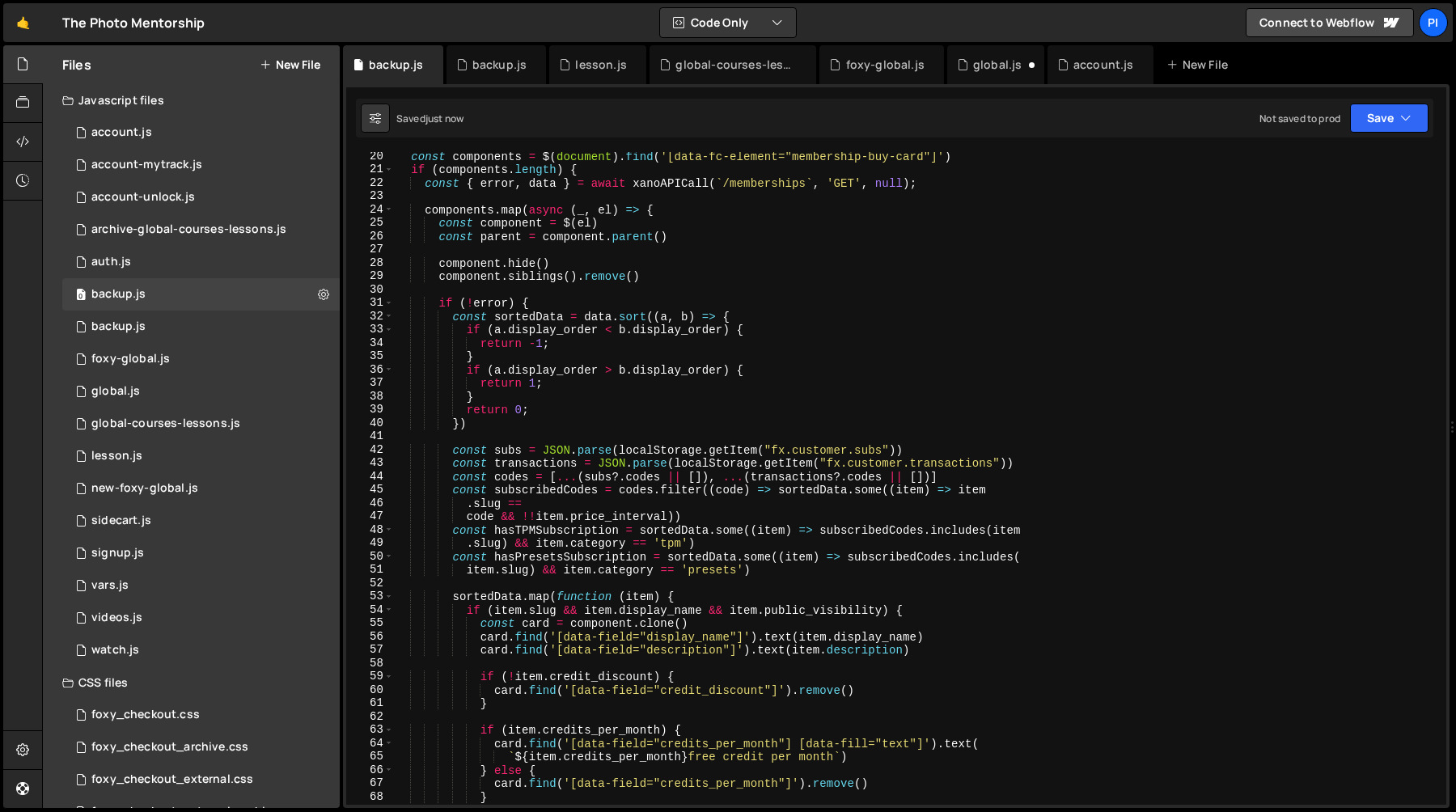
click at [962, 86] on div "1 Type cmd + s to save your Javascript file. הההההההההההההההההההההההההההההההההה…" at bounding box center [896, 446] width 1107 height 724
click at [967, 76] on div "global.js" at bounding box center [995, 64] width 97 height 39
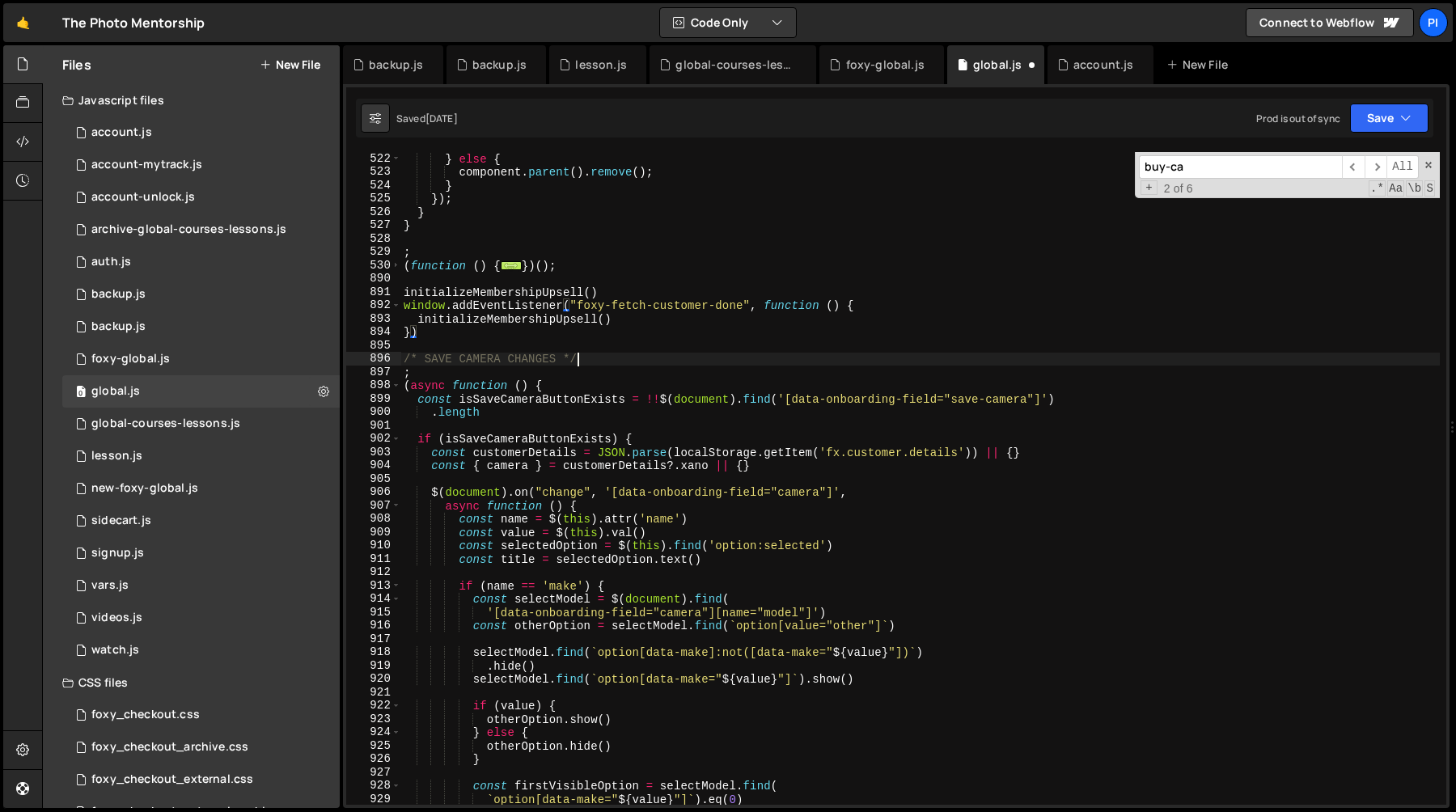
click at [593, 353] on div "} else { component . parent ( ) . remove ( ) ; } }) ; } } ; ( function ( ) { ..…" at bounding box center [920, 491] width 1039 height 679
click at [515, 293] on div "} else { component . parent ( ) . remove ( ) ; } }) ; } } ; ( function ( ) { ..…" at bounding box center [920, 491] width 1039 height 679
type textarea "initializeMembershipUpsell()"
click at [515, 293] on div "} else { component . parent ( ) . remove ( ) ; } }) ; } } ; ( function ( ) { ..…" at bounding box center [920, 491] width 1039 height 679
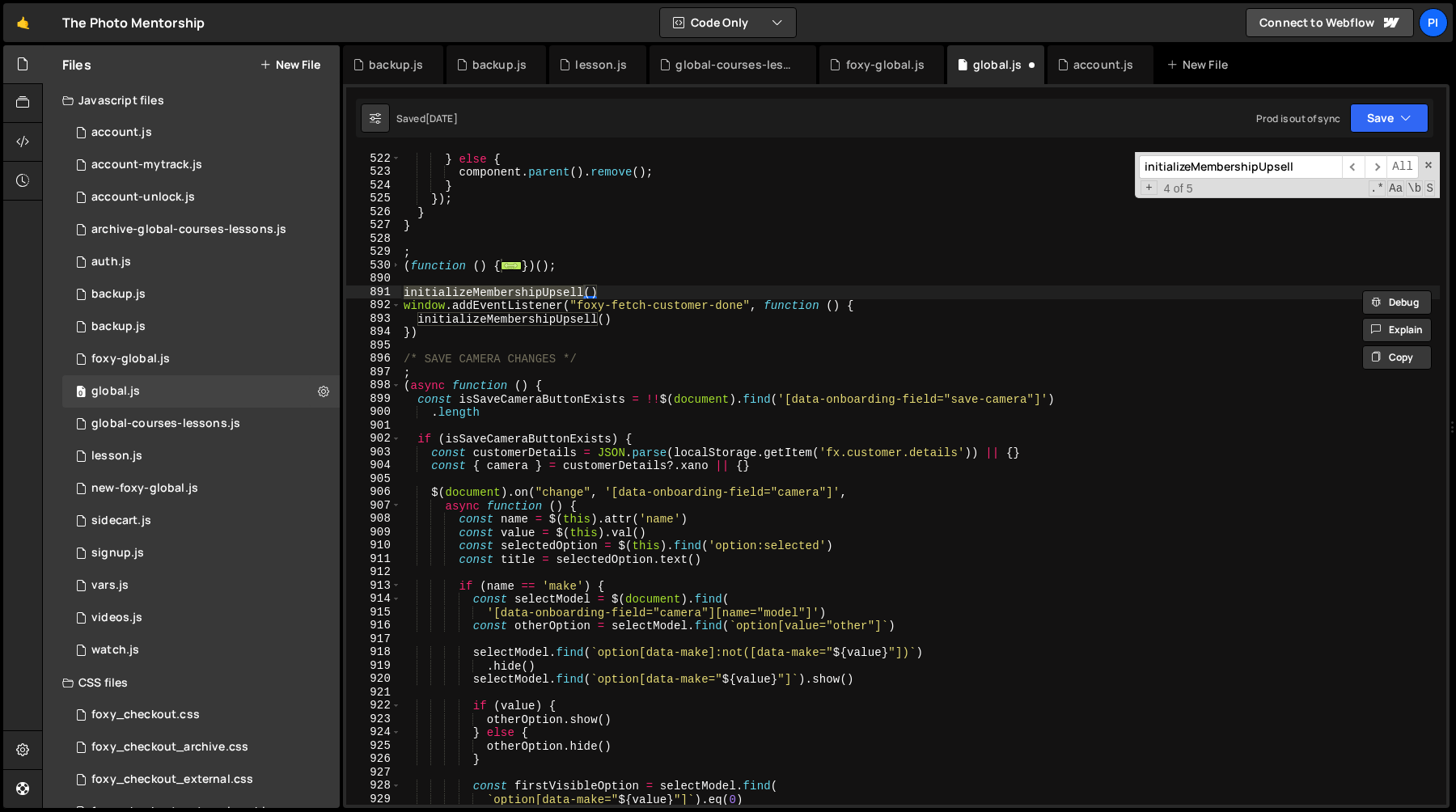
paste input
type input "initializeMembership"
click at [1378, 166] on span "​" at bounding box center [1376, 167] width 23 height 24
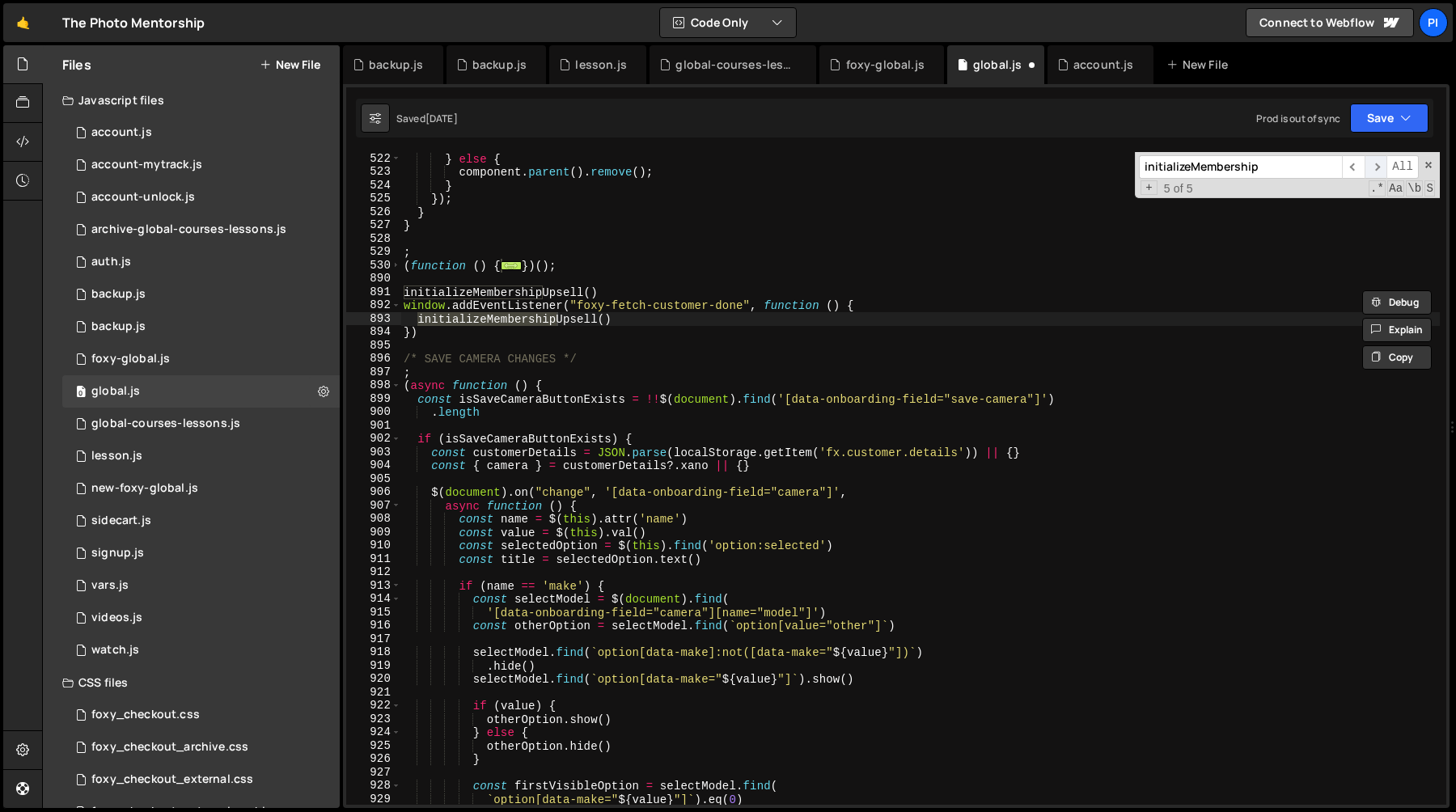
click at [1378, 166] on span "​" at bounding box center [1376, 167] width 23 height 24
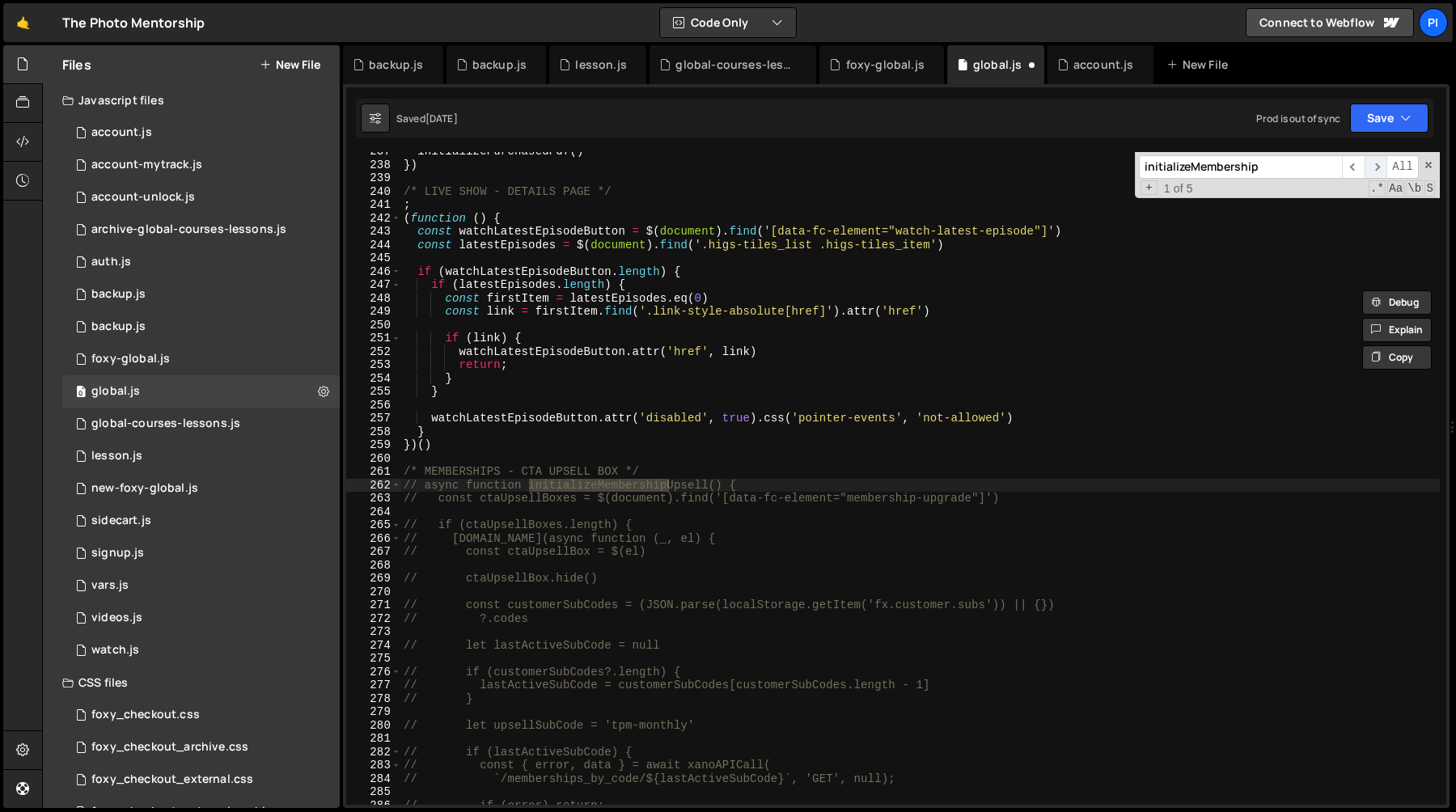
click at [1378, 166] on span "​" at bounding box center [1376, 167] width 23 height 24
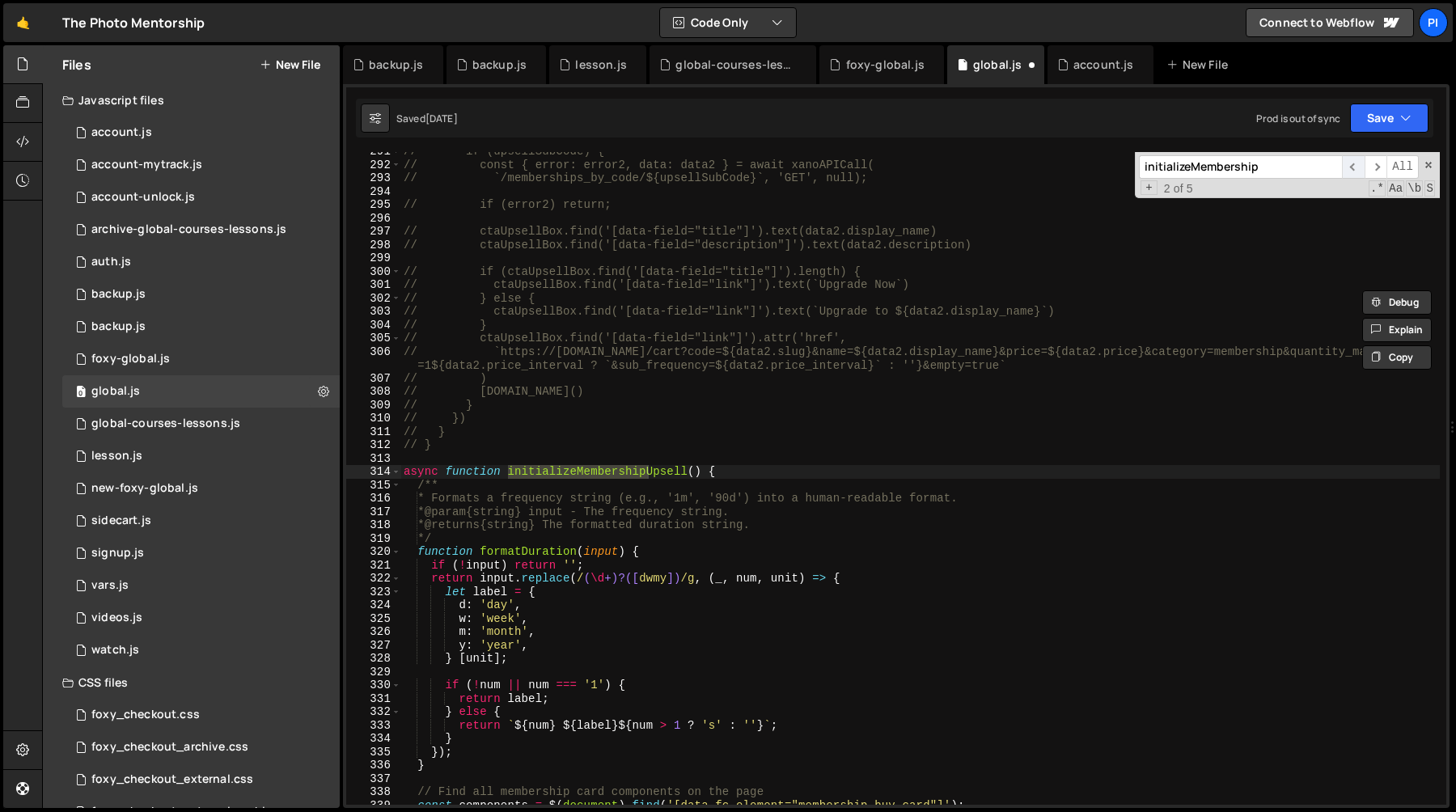
click at [1353, 165] on span "​" at bounding box center [1353, 167] width 23 height 24
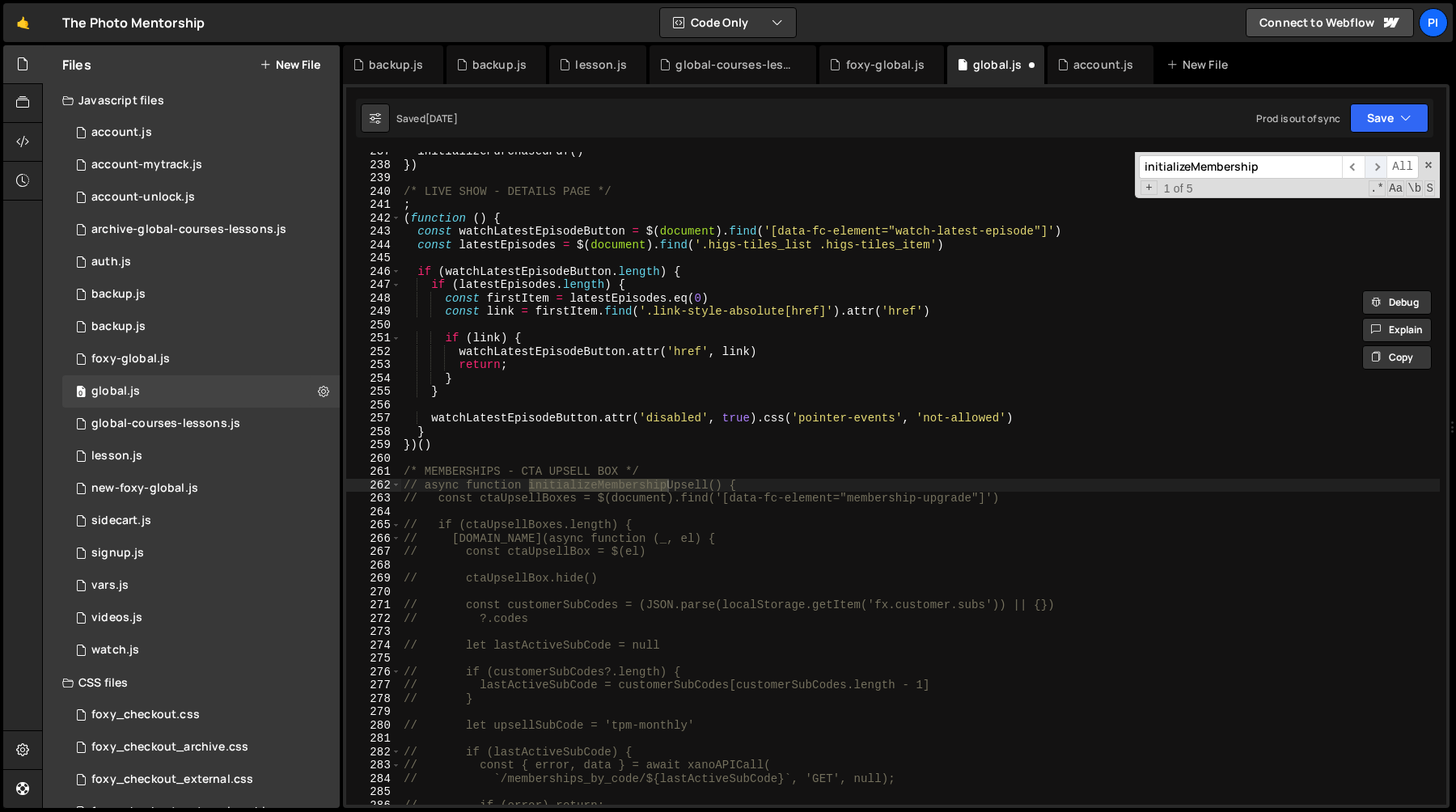
click at [1381, 166] on span "​" at bounding box center [1376, 167] width 23 height 24
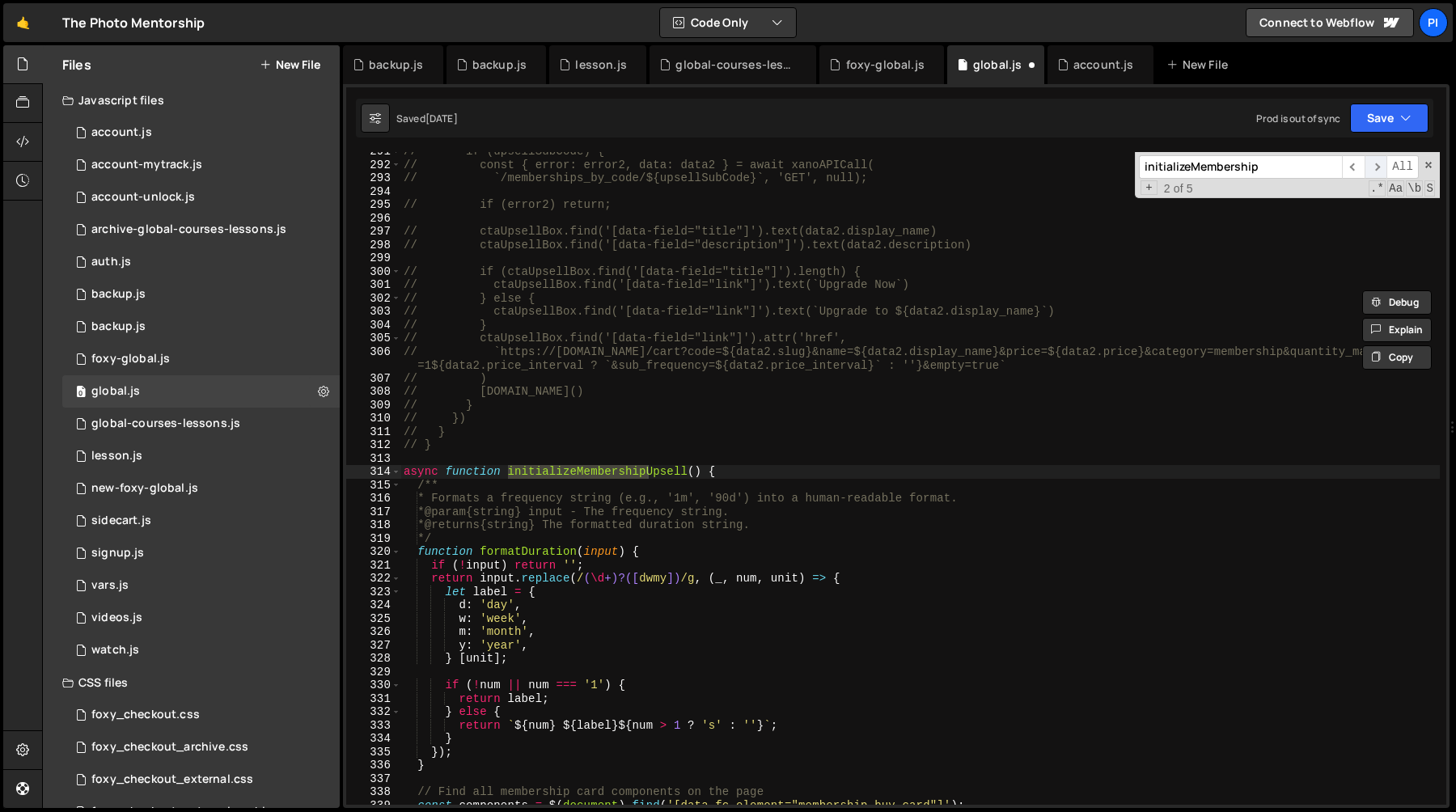
click at [1384, 166] on span "​" at bounding box center [1376, 167] width 23 height 24
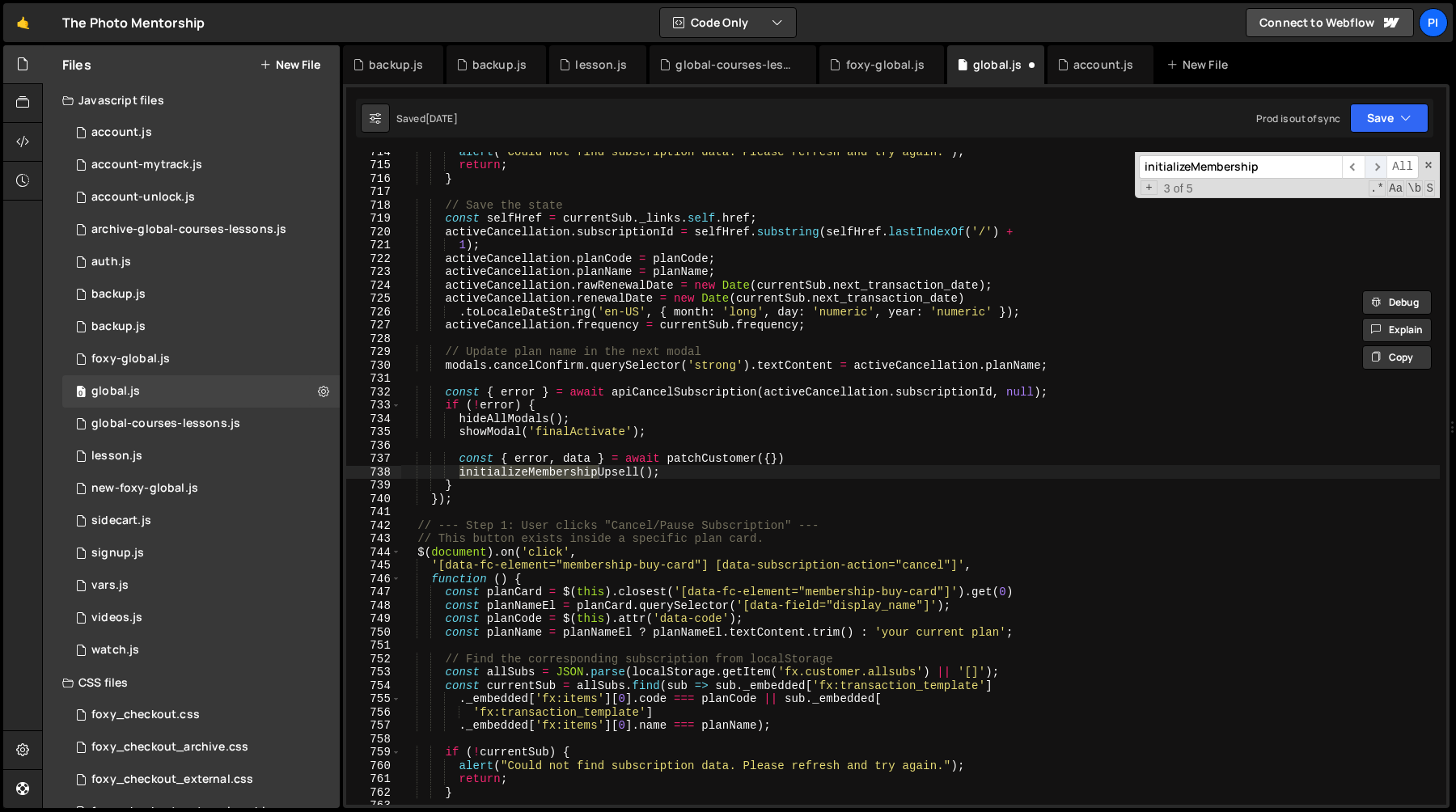
click at [1384, 165] on span "​" at bounding box center [1376, 167] width 23 height 24
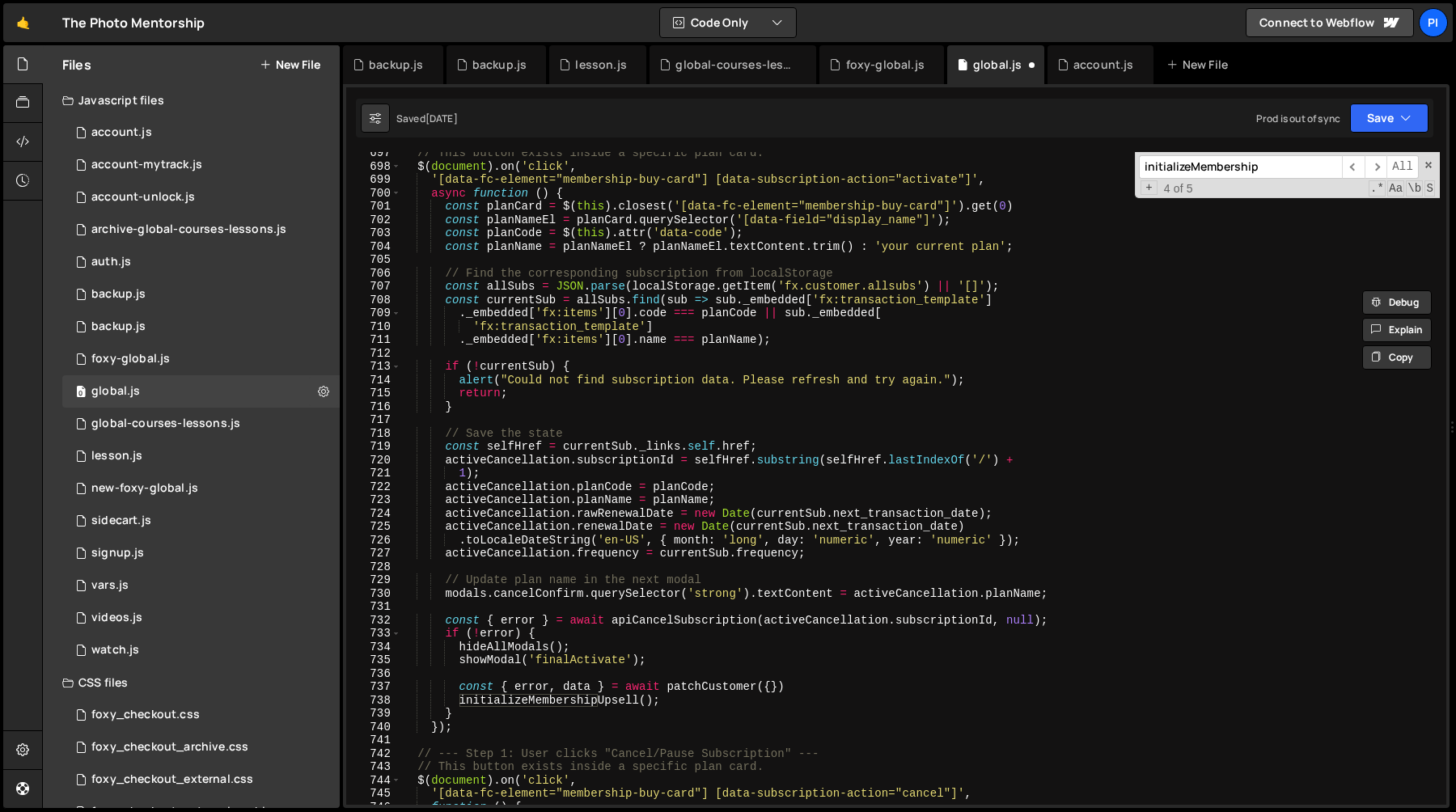
scroll to position [9576, 0]
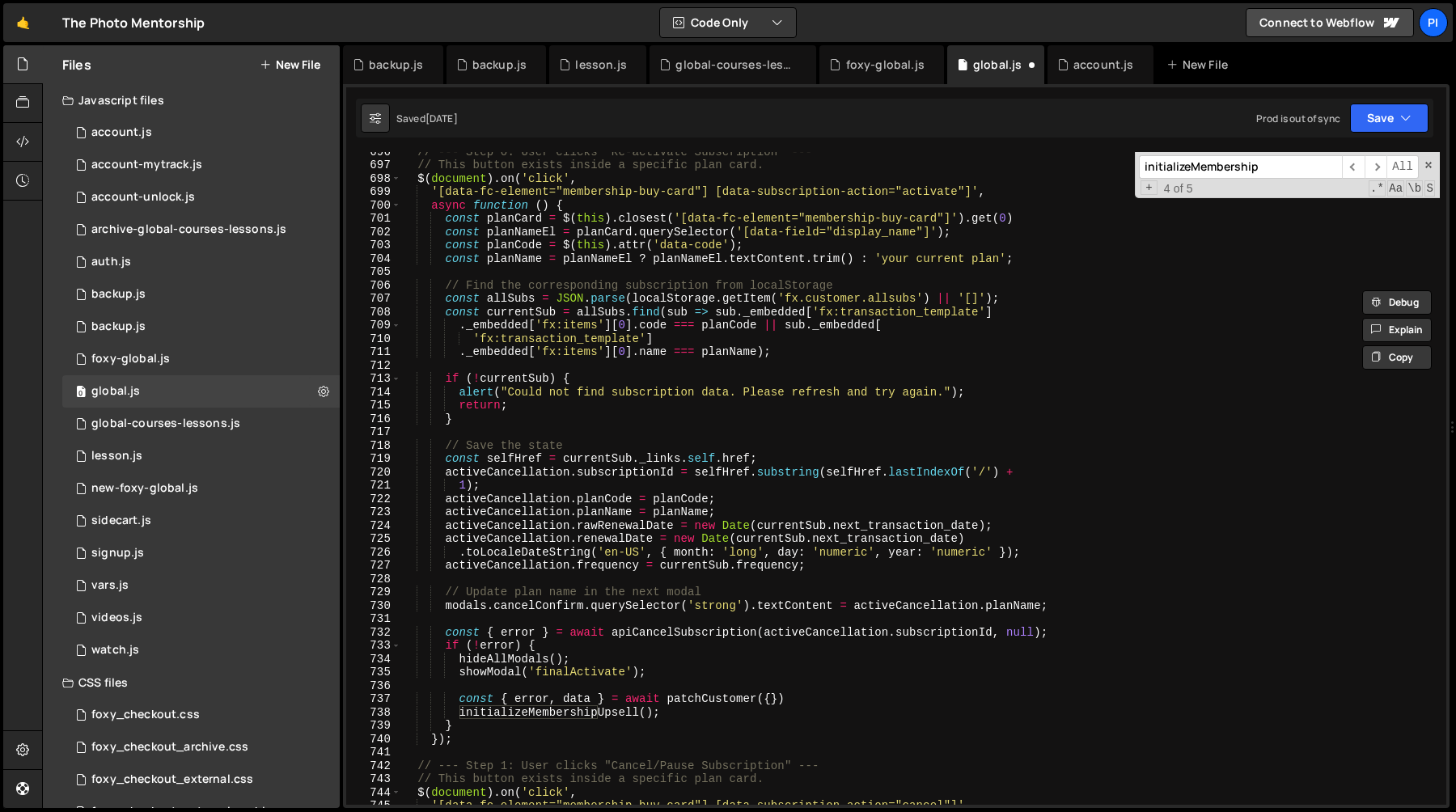
click at [966, 491] on div "// --- Step 0: User clicks "Re-activate Subscription" --- // This button exists…" at bounding box center [920, 484] width 1039 height 679
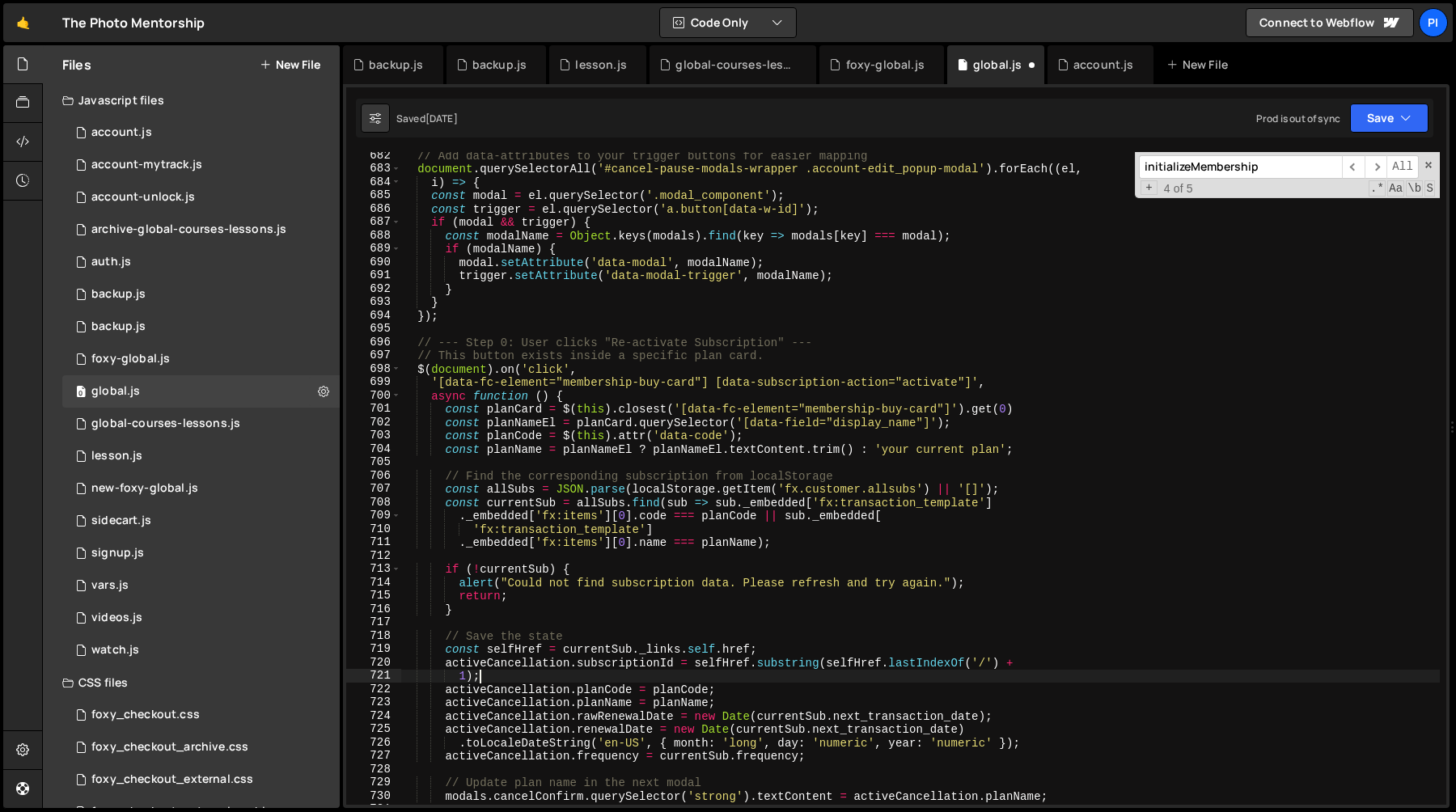
click at [717, 605] on div "// Add data-attributes to your trigger buttons for easier mapping document . qu…" at bounding box center [920, 488] width 1039 height 679
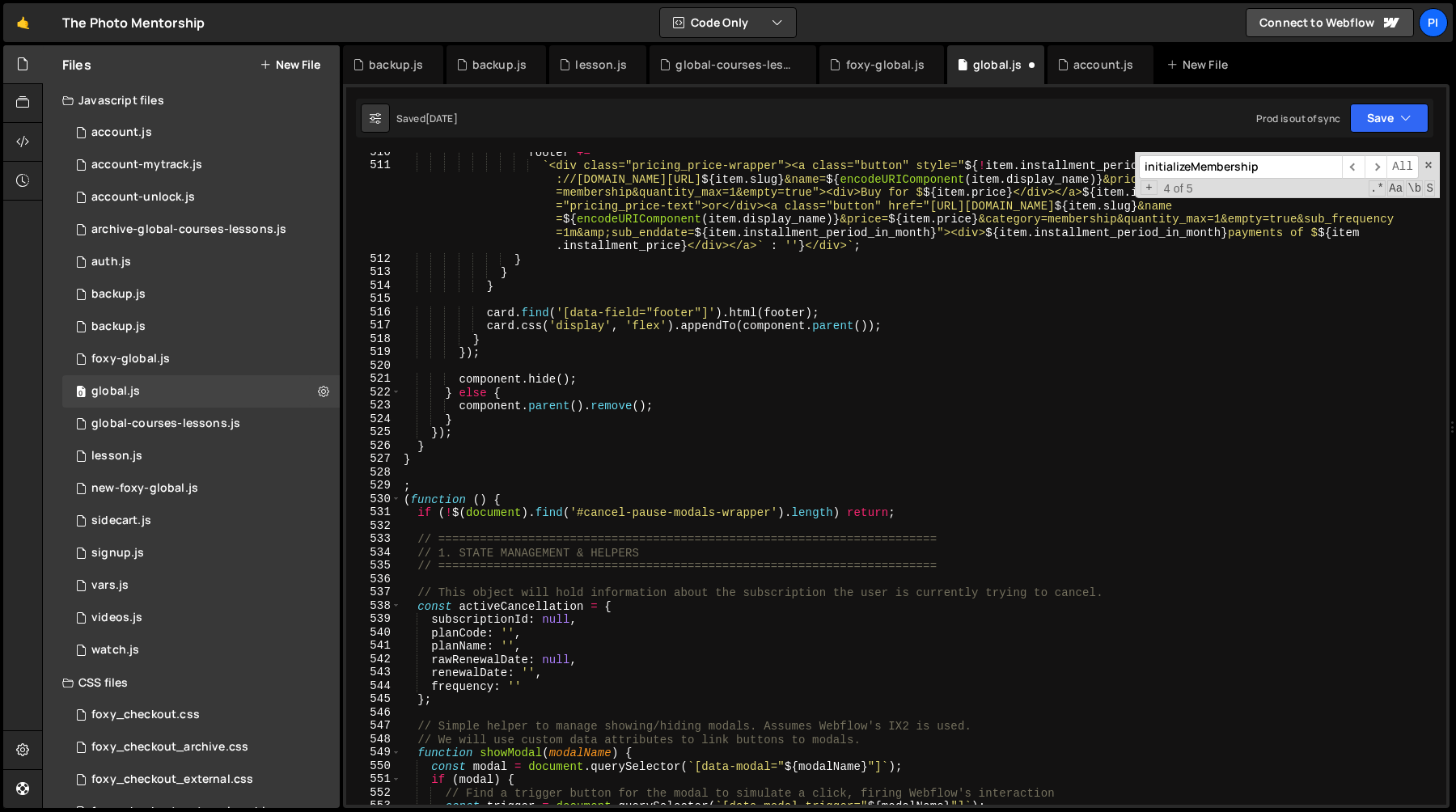
scroll to position [7013, 0]
click at [417, 511] on div "footer += ` <div class="pricing_price-wrapper"><a class="button" style=" ${ ! i…" at bounding box center [920, 485] width 1039 height 679
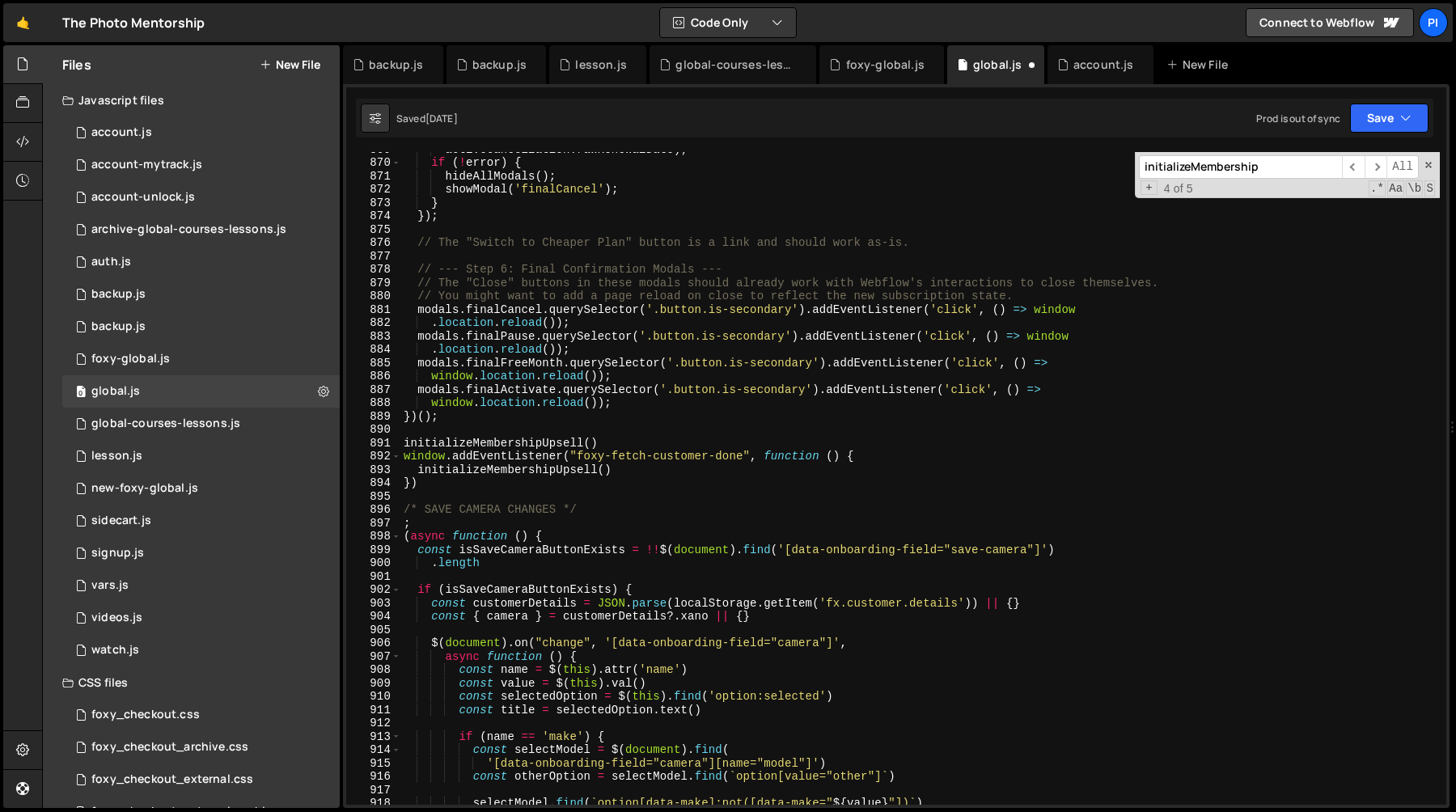
scroll to position [11878, 0]
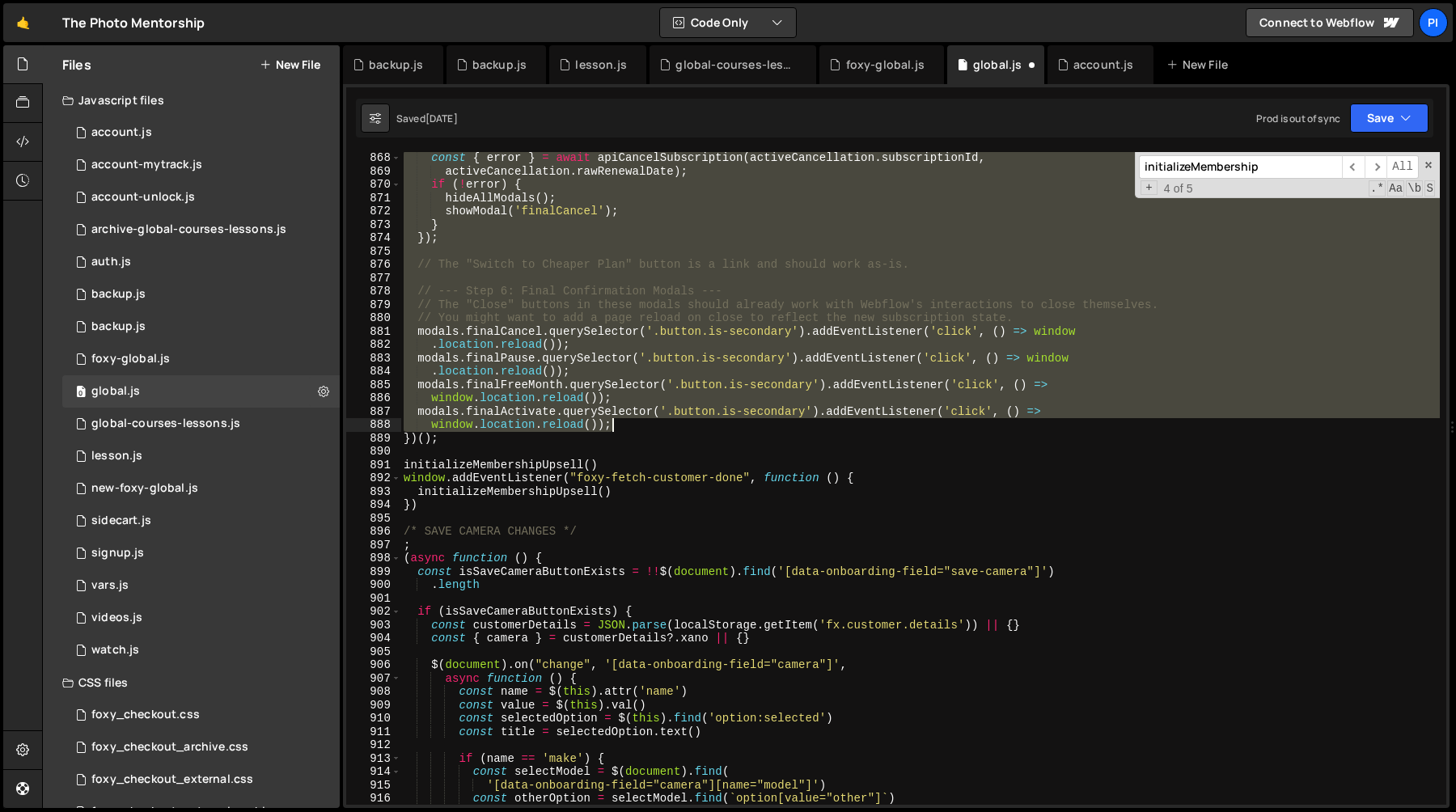
click at [640, 424] on div "const { error } = await apiCancelSubscription ( activeCancellation . subscripti…" at bounding box center [920, 490] width 1039 height 679
click at [883, 318] on div "const { error } = await apiCancelSubscription ( activeCancellation . subscripti…" at bounding box center [920, 478] width 1039 height 653
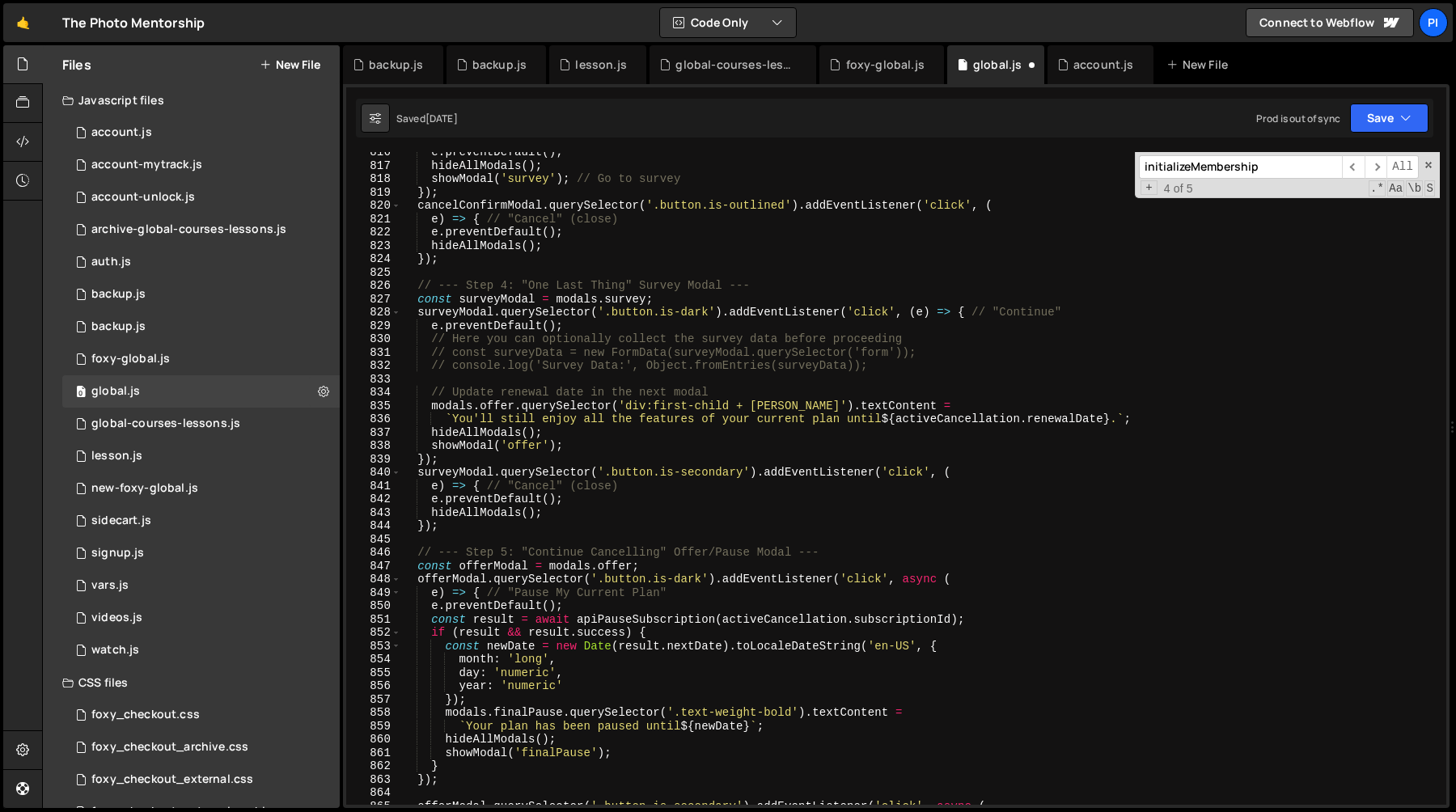
scroll to position [11149, 0]
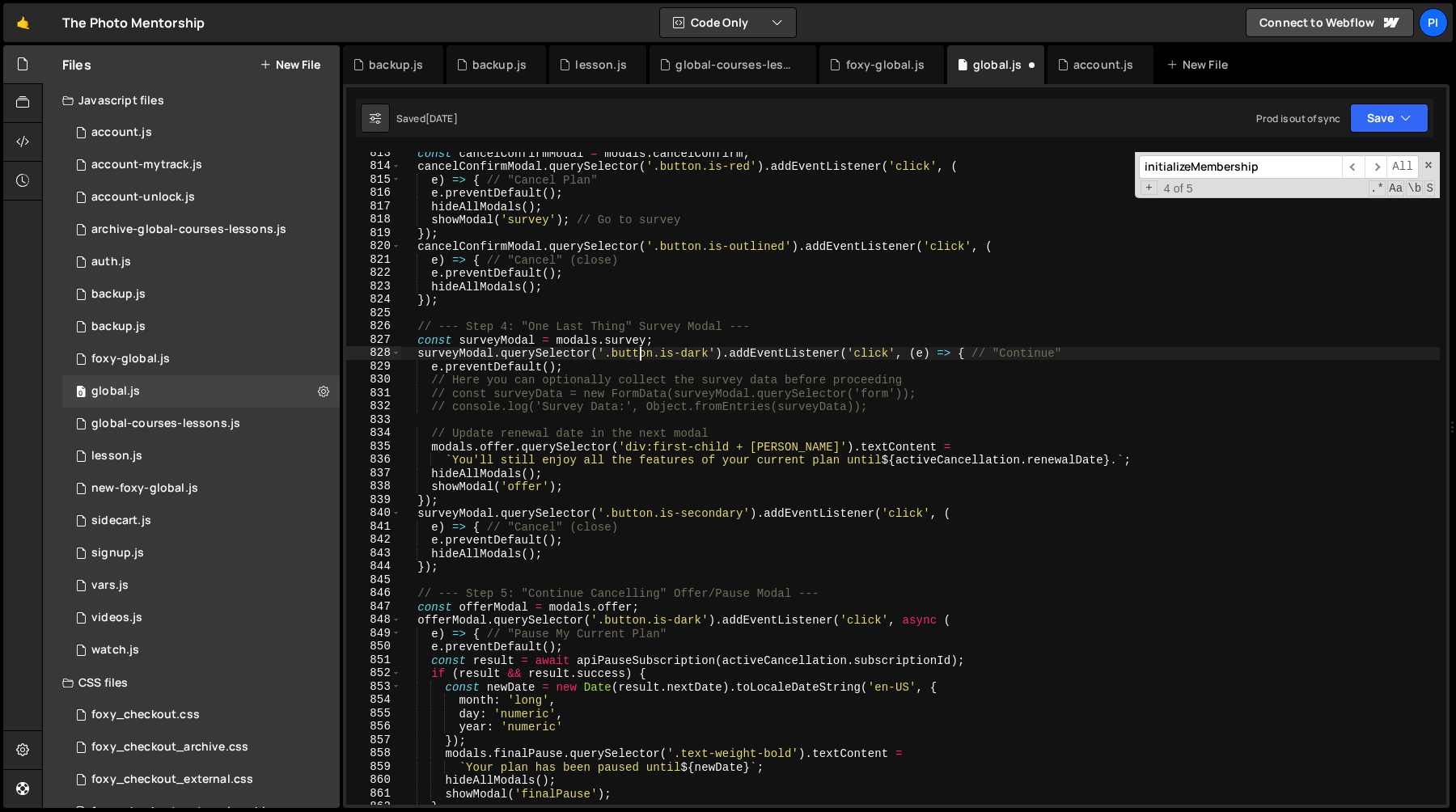
click at [638, 356] on div "const cancelConfirmModal = modals . cancelConfirm ; cancelConfirmModal . queryS…" at bounding box center [920, 486] width 1039 height 679
type textarea "surveyModal.querySelector('.button.is-dark').addEventListener('click', (e) => {…"
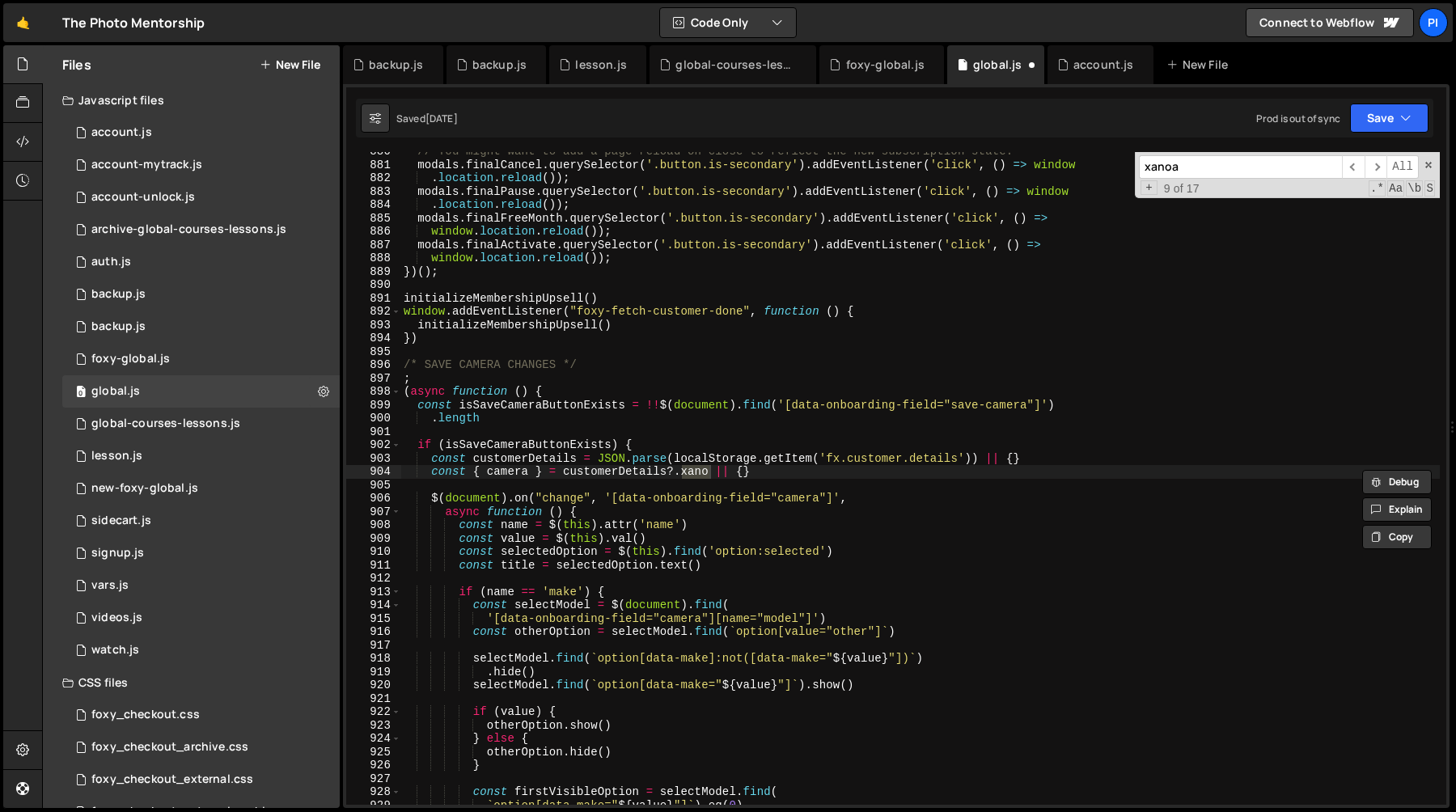
scroll to position [14407, 0]
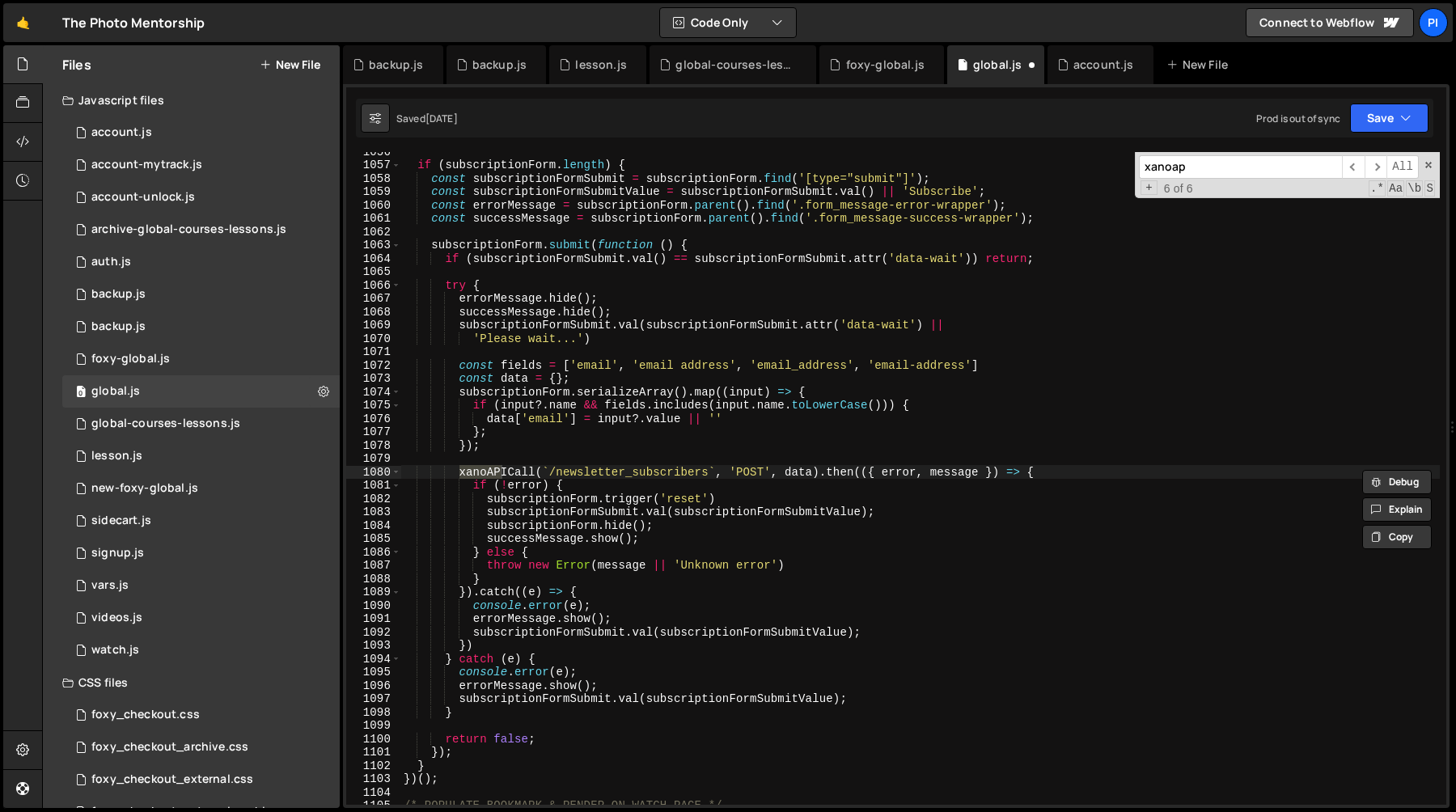
type input "xanoap"
type textarea "xanoAPICall(`/newsletter_subscribers`, 'POST', data).then(({ error, message }) …"
click at [456, 472] on div "if ( subscriptionForm . length ) { const subscriptionFormSubmit = subscriptionF…" at bounding box center [920, 484] width 1039 height 679
click at [821, 474] on div "if ( subscriptionForm . length ) { const subscriptionFormSubmit = subscriptionF…" at bounding box center [920, 484] width 1039 height 679
click at [824, 351] on div "if ( subscriptionForm . length ) { const subscriptionFormSubmit = subscriptionF…" at bounding box center [920, 484] width 1039 height 679
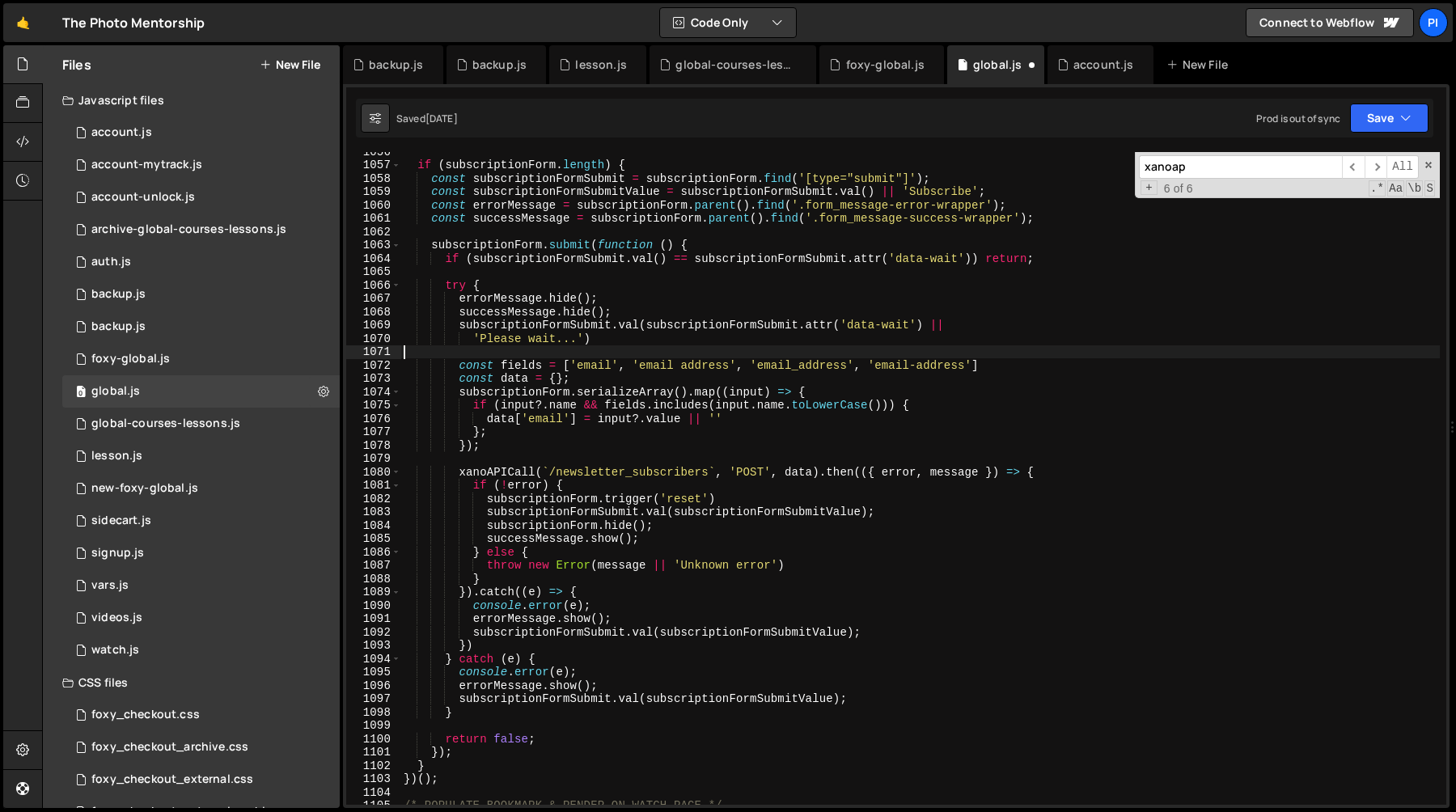
click at [817, 470] on div "if ( subscriptionForm . length ) { const subscriptionFormSubmit = subscriptionF…" at bounding box center [920, 484] width 1039 height 679
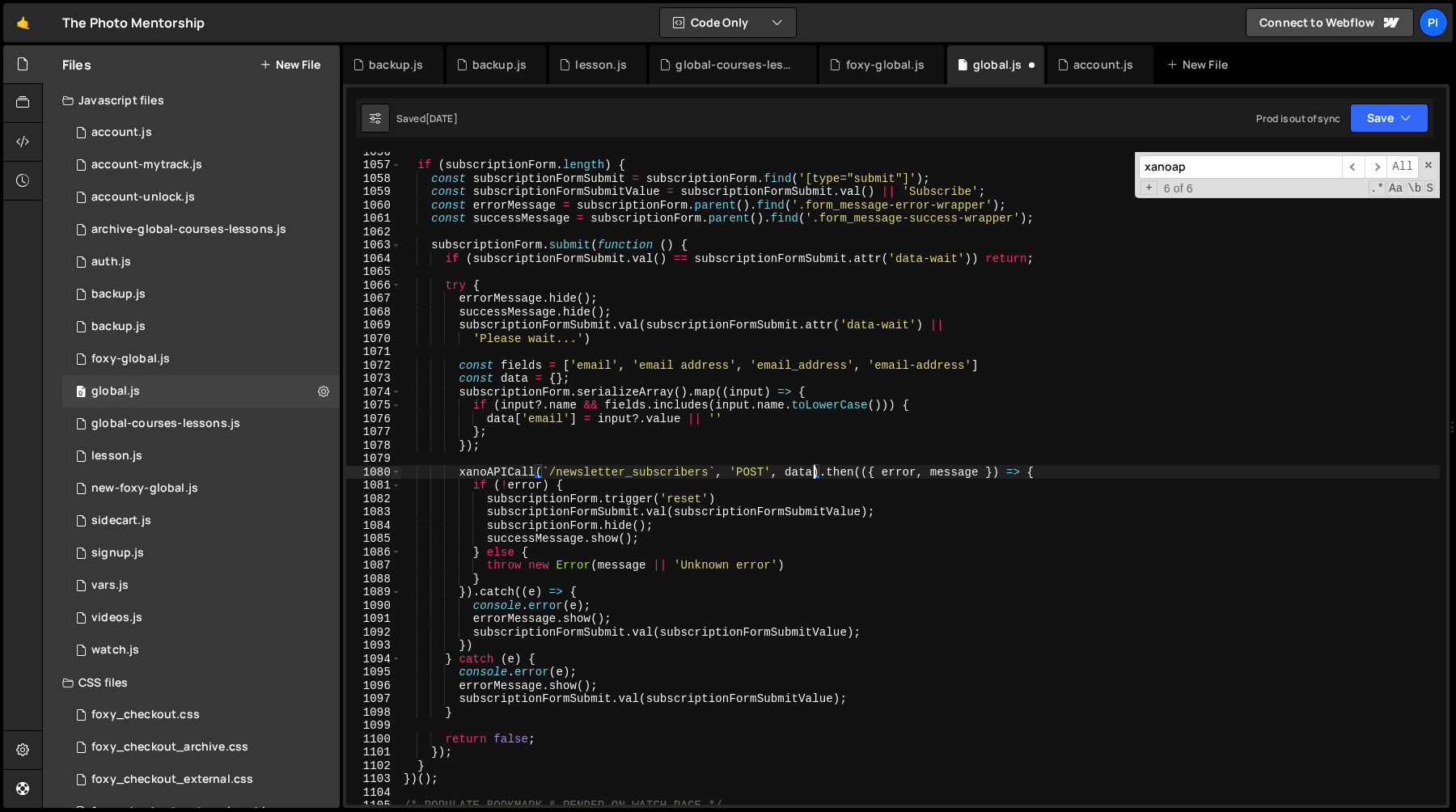
scroll to position [12005, 0]
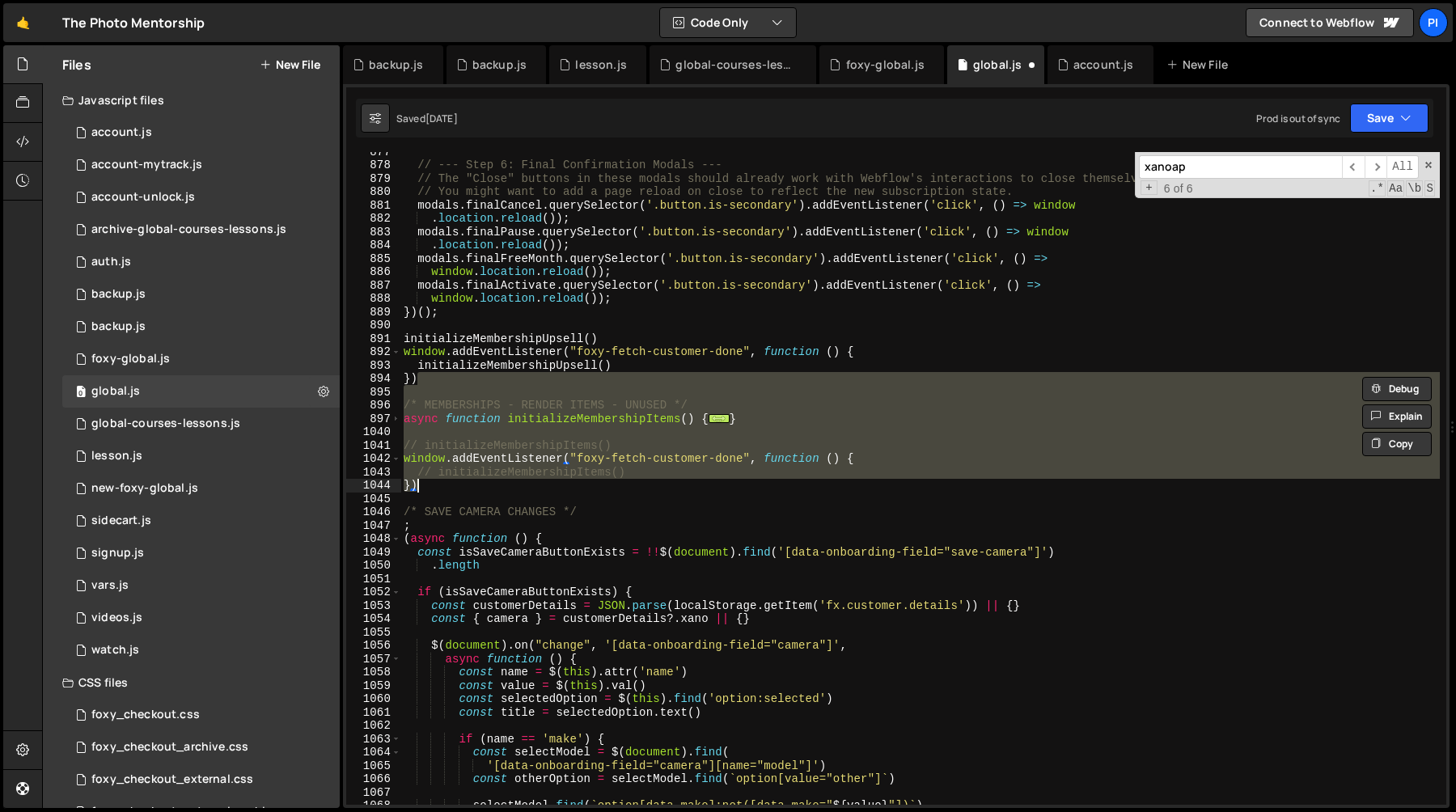
type textarea "})"
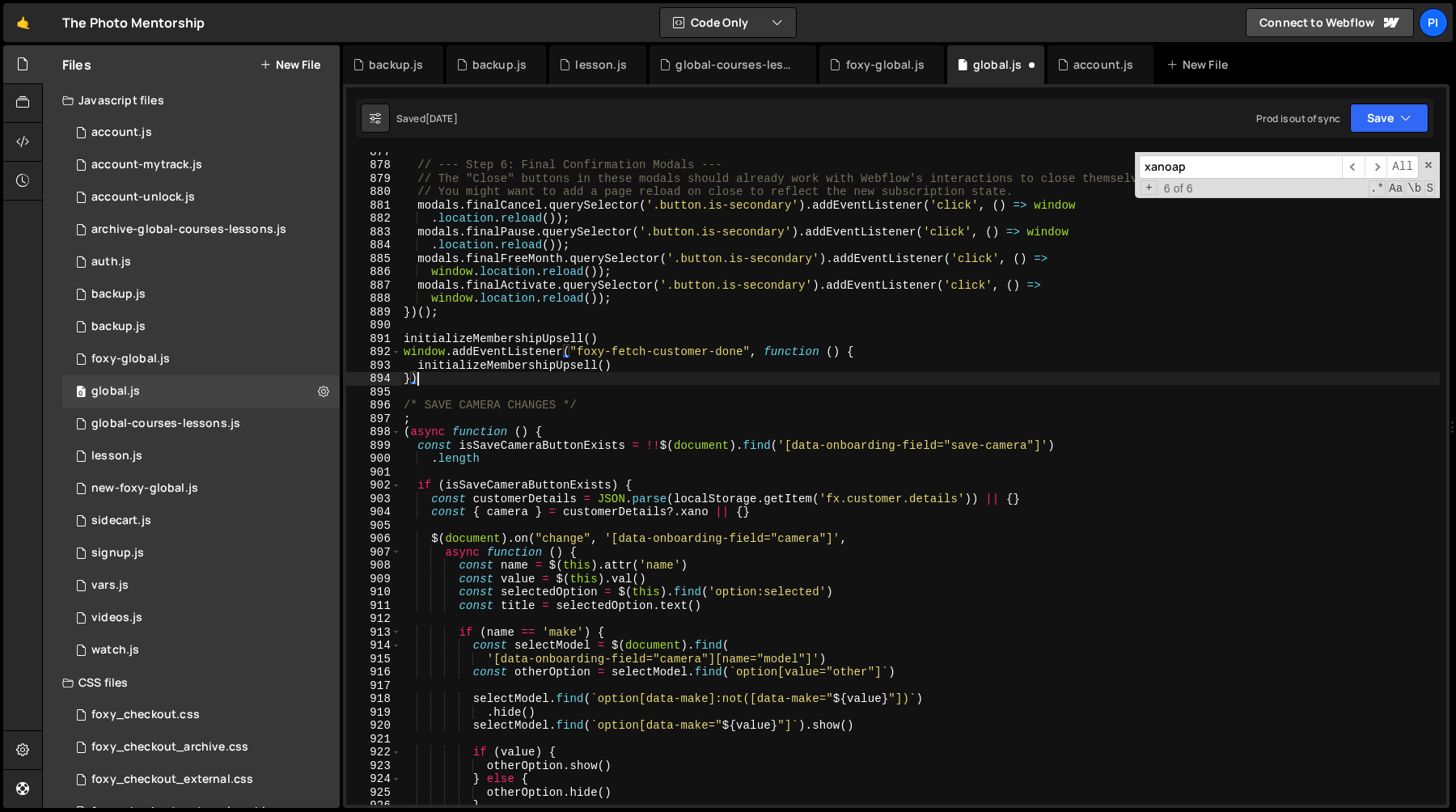
click at [768, 319] on div "// --- Step 6: Final Confirmation Modals --- // The "Close" buttons in these mo…" at bounding box center [920, 484] width 1039 height 679
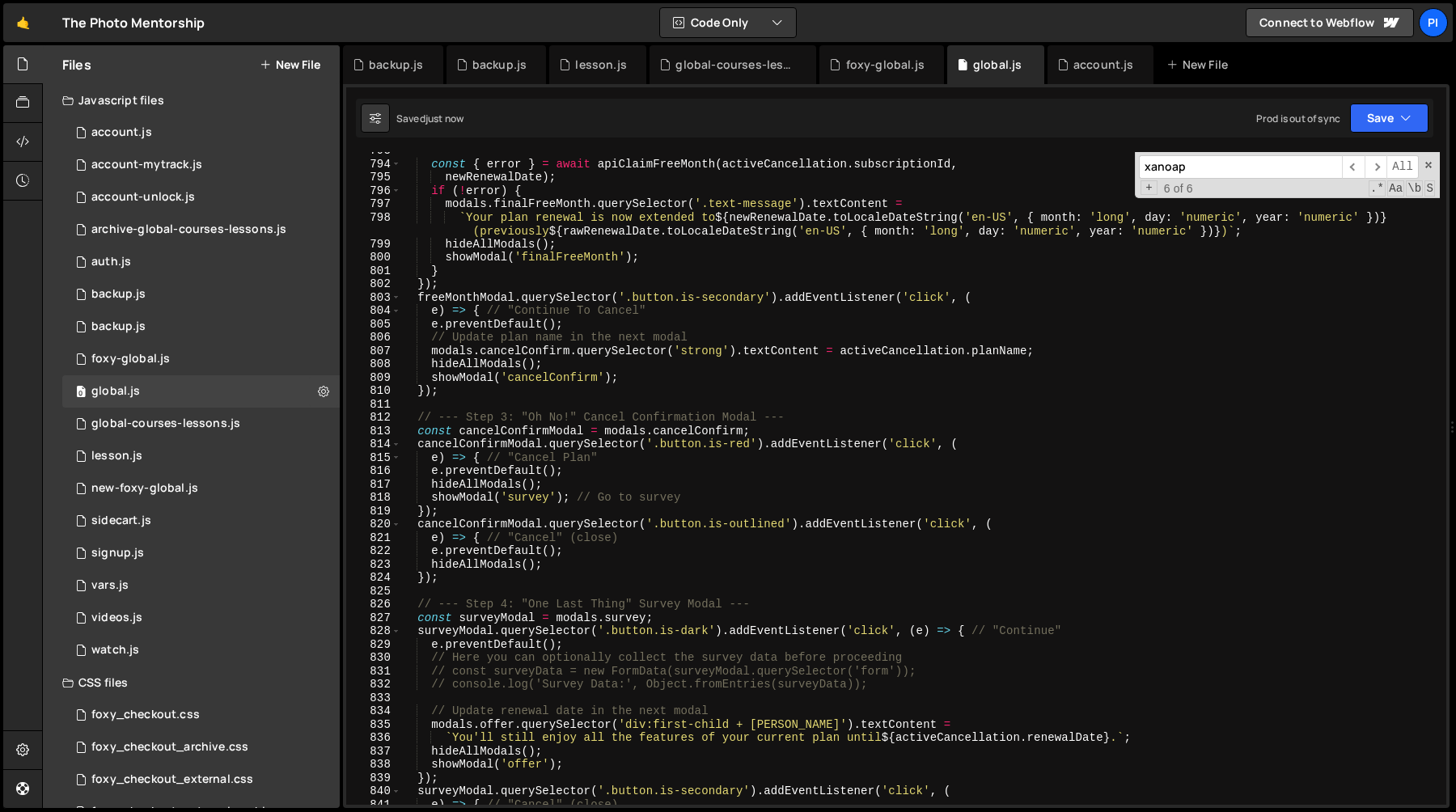
scroll to position [10910, 0]
